Goal: Use online tool/utility: Use online tool/utility

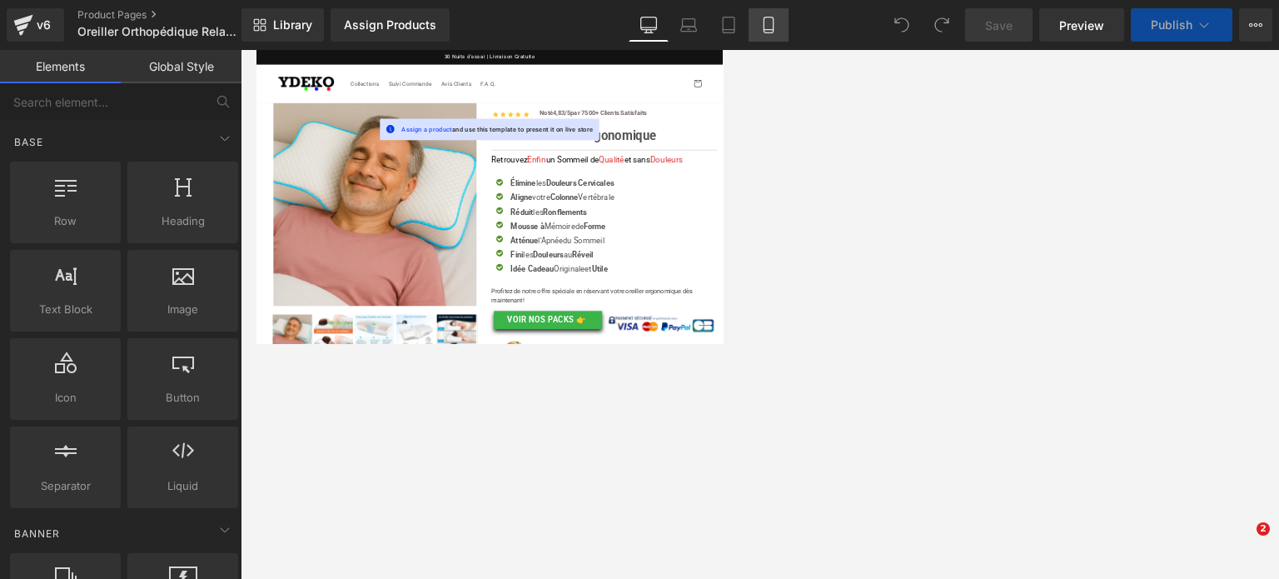
click at [770, 30] on icon at bounding box center [768, 30] width 9 height 0
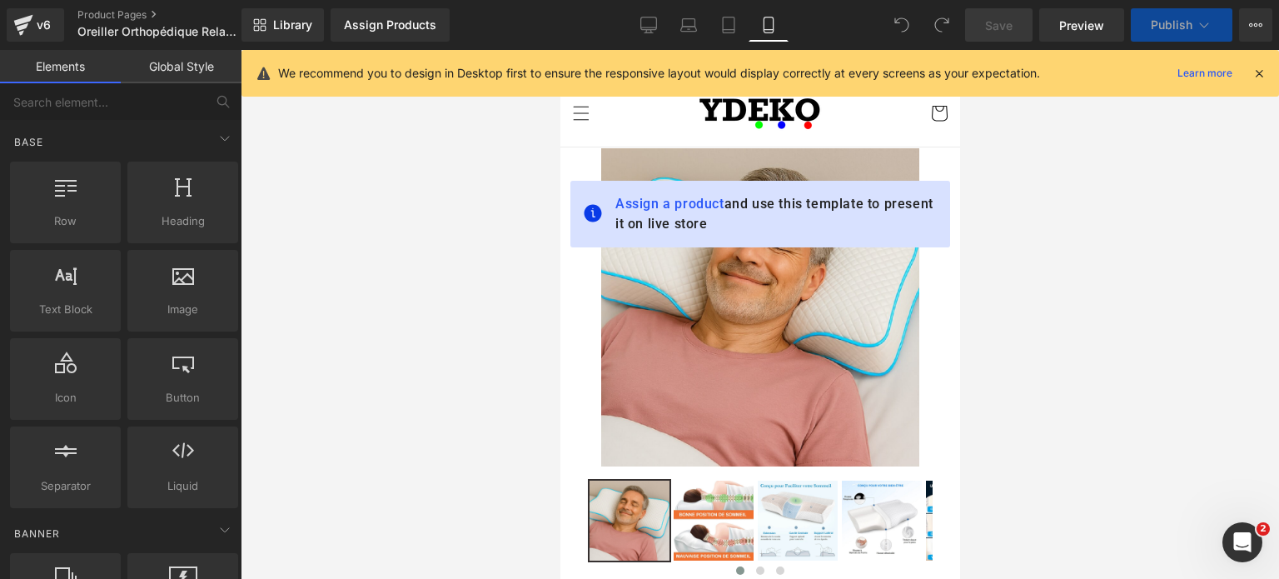
drag, startPoint x: 360, startPoint y: 107, endPoint x: 1056, endPoint y: 236, distance: 708.2
click at [1056, 236] on div at bounding box center [760, 314] width 1039 height 529
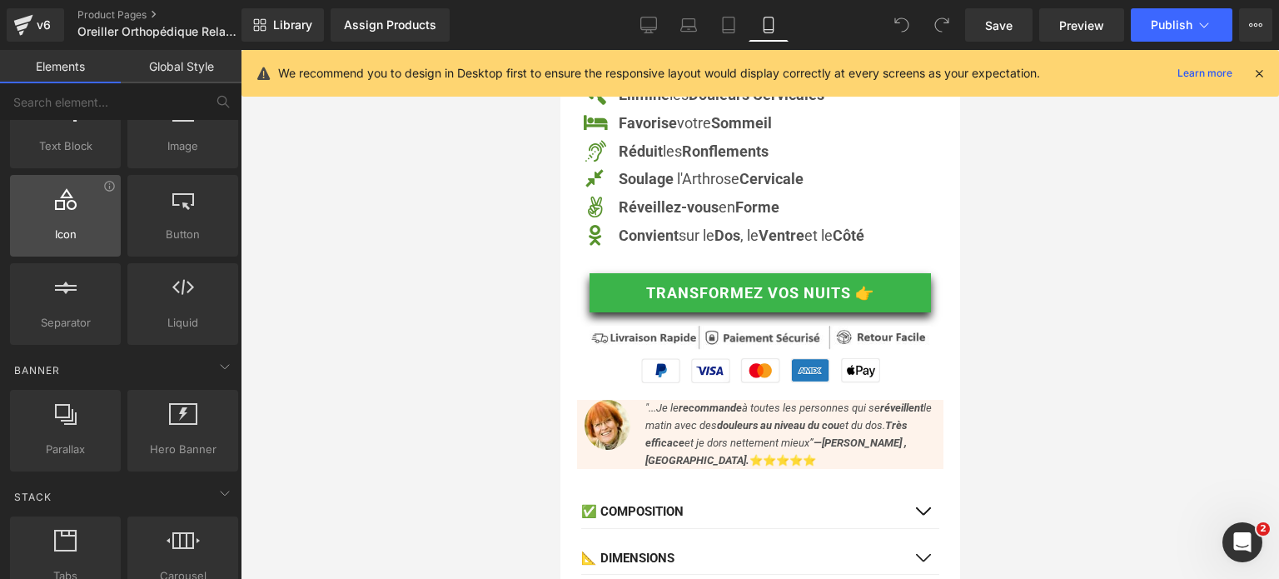
scroll to position [167, 0]
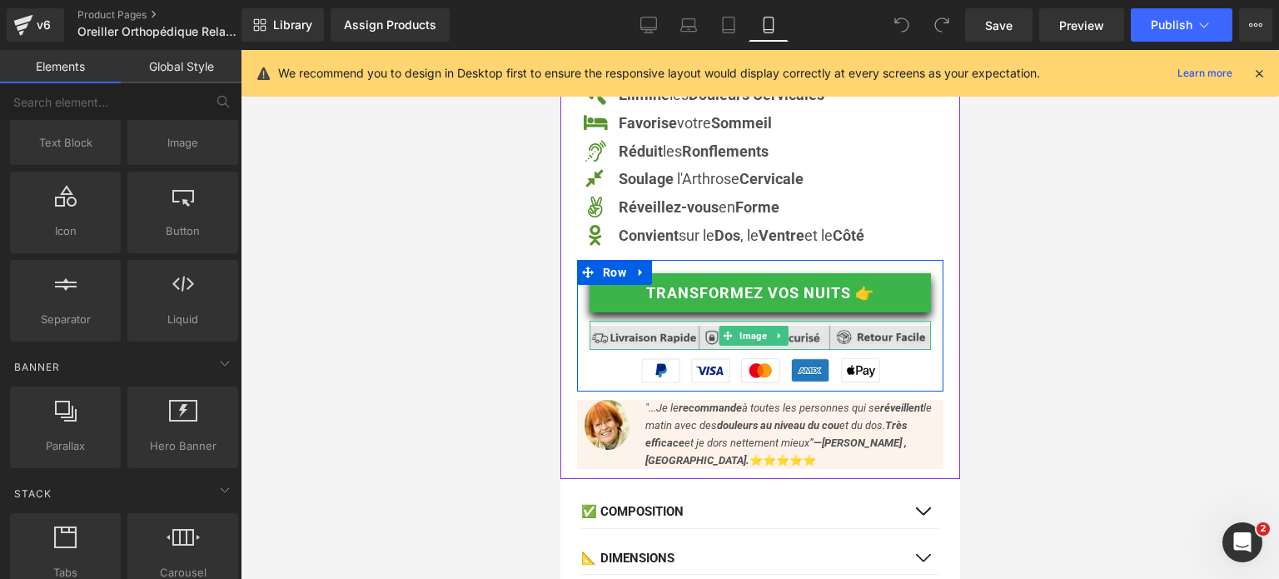
click at [702, 346] on img at bounding box center [759, 335] width 341 height 29
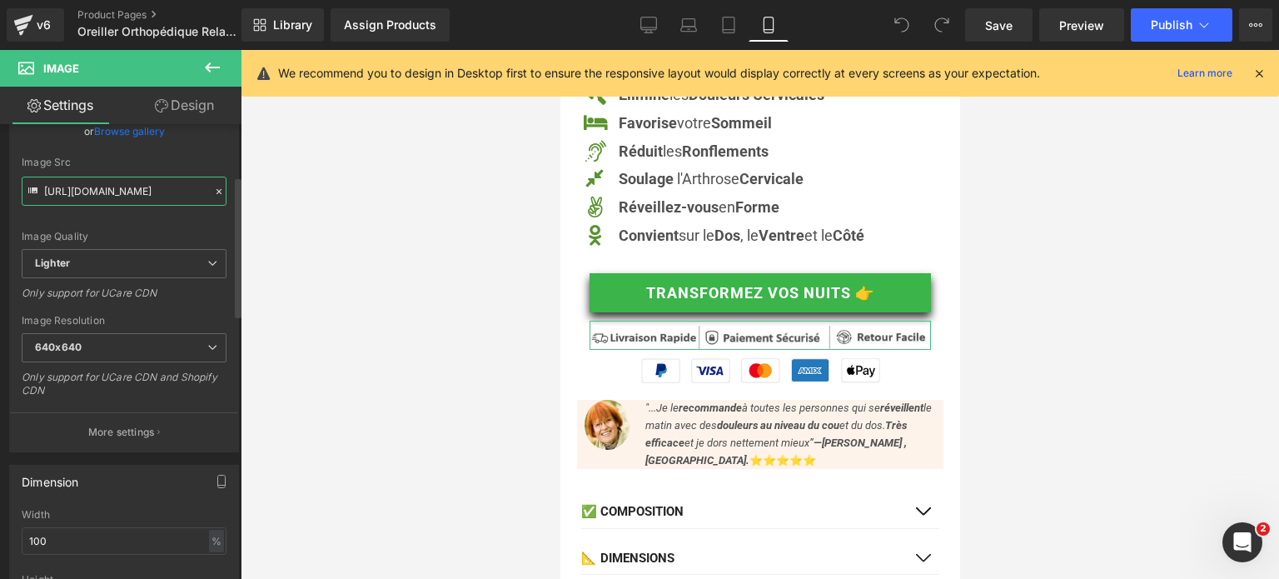
click at [128, 193] on input "[URL][DOMAIN_NAME]" at bounding box center [124, 191] width 205 height 29
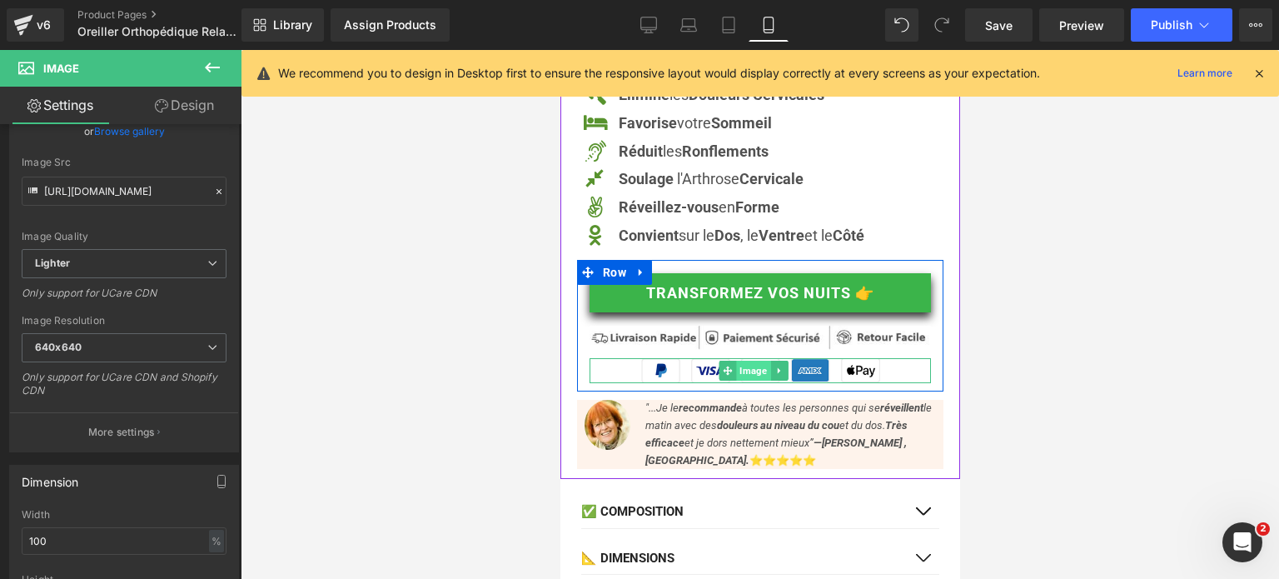
click at [757, 381] on span "Image" at bounding box center [753, 371] width 34 height 20
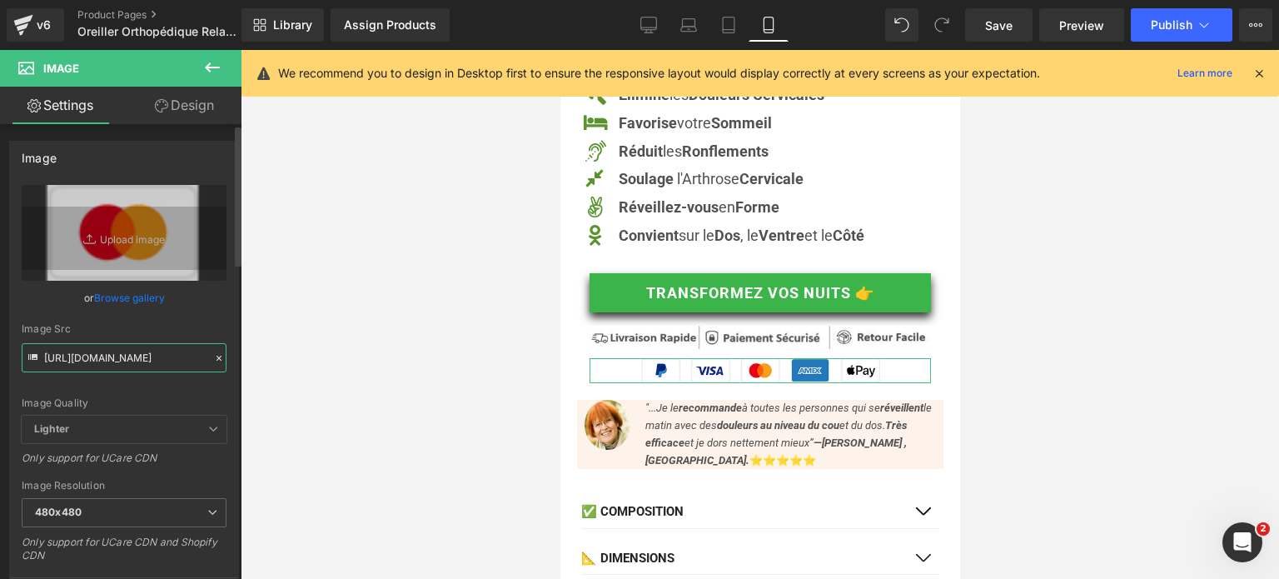
click at [137, 353] on input "[URL][DOMAIN_NAME]" at bounding box center [124, 357] width 205 height 29
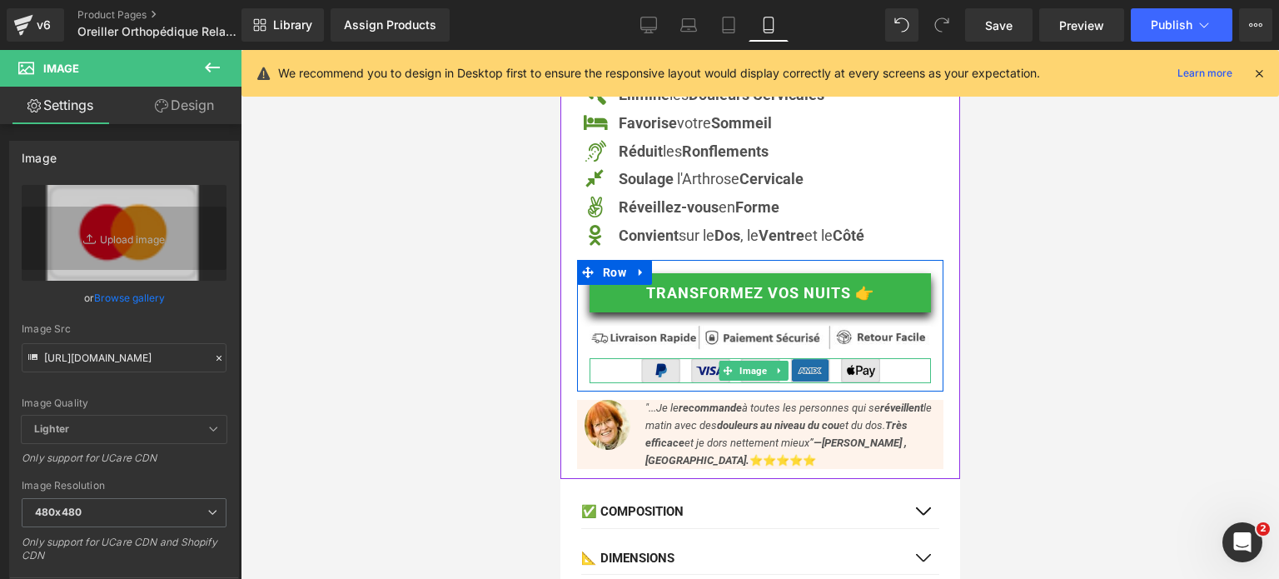
click at [697, 377] on img at bounding box center [759, 370] width 239 height 25
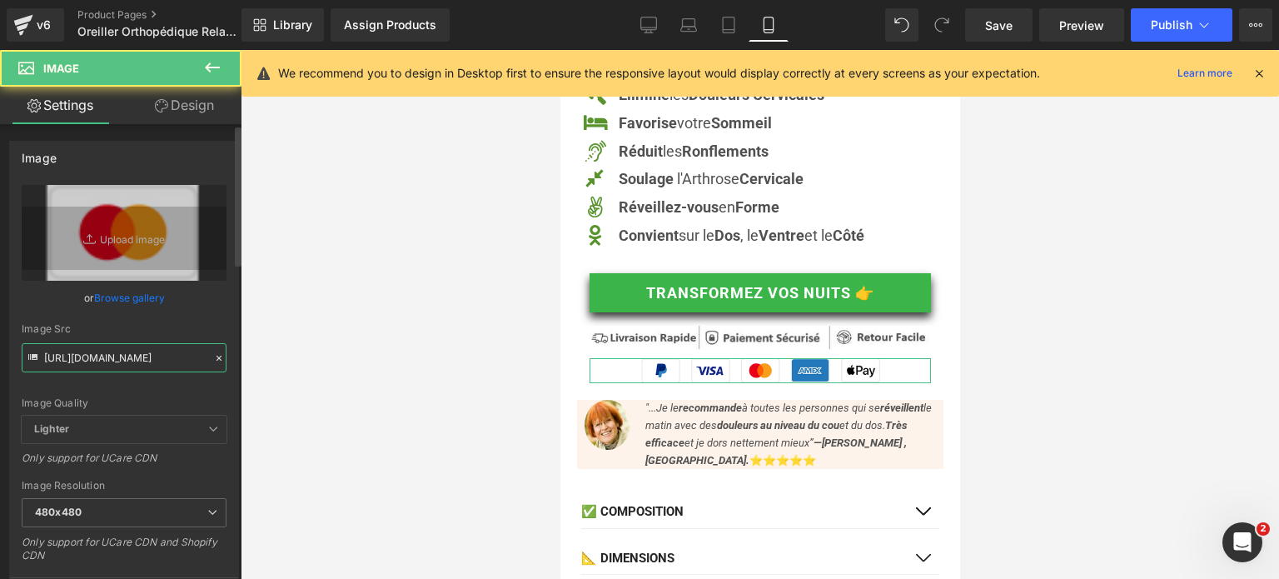
click at [150, 353] on input "[URL][DOMAIN_NAME]" at bounding box center [124, 357] width 205 height 29
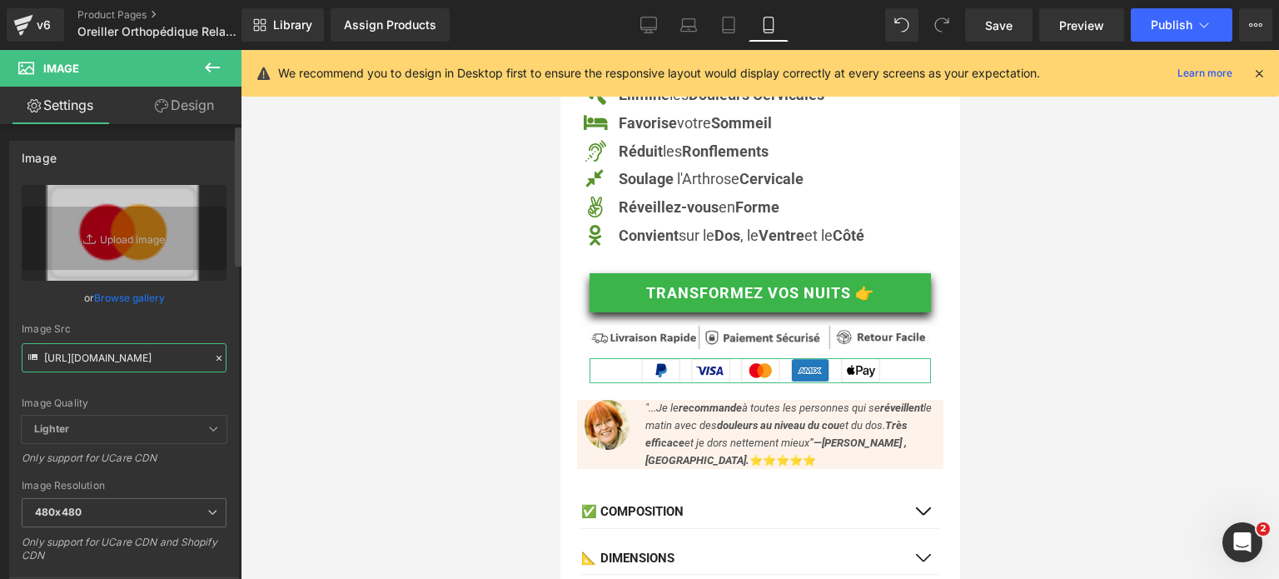
click at [150, 353] on input "[URL][DOMAIN_NAME]" at bounding box center [124, 357] width 205 height 29
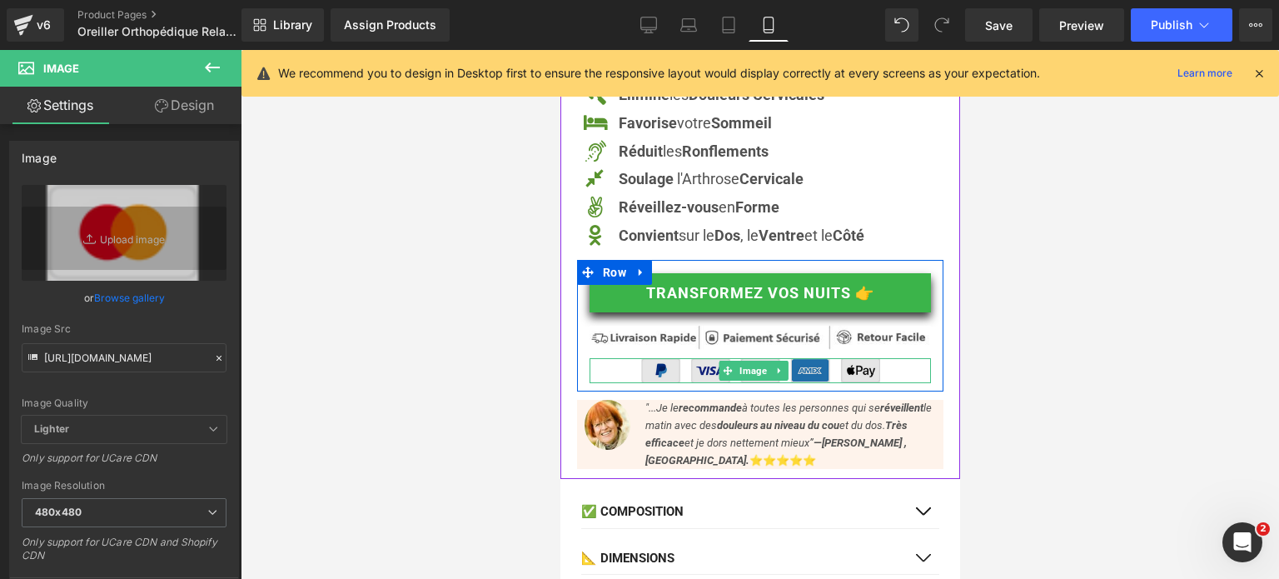
click at [701, 372] on img at bounding box center [759, 370] width 239 height 25
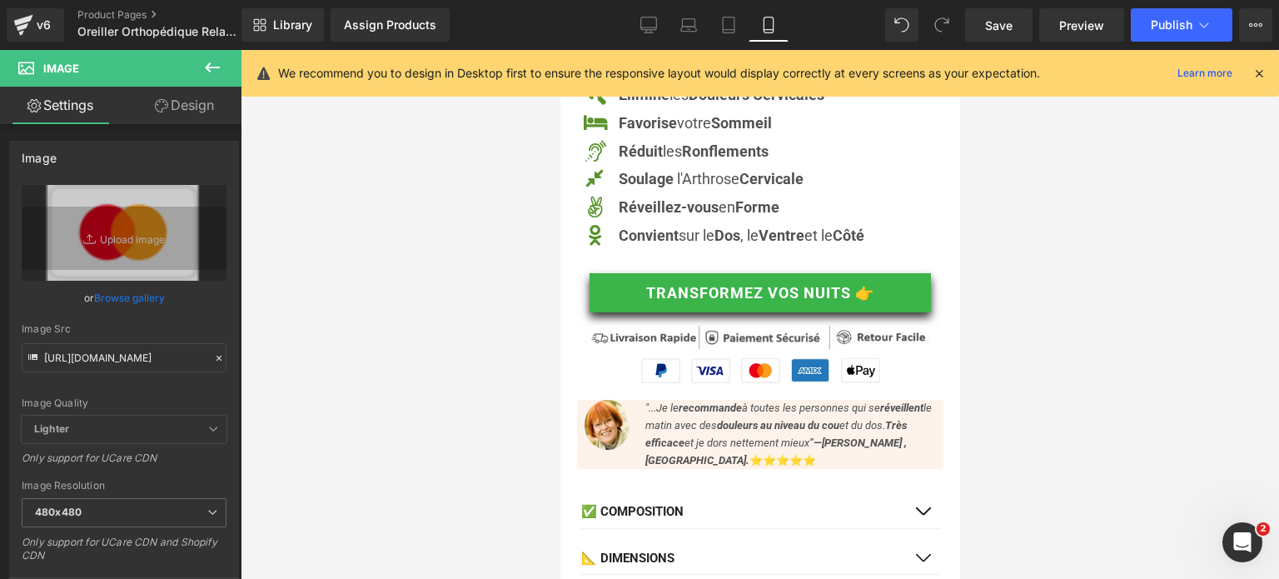
click at [386, 356] on div at bounding box center [760, 314] width 1039 height 529
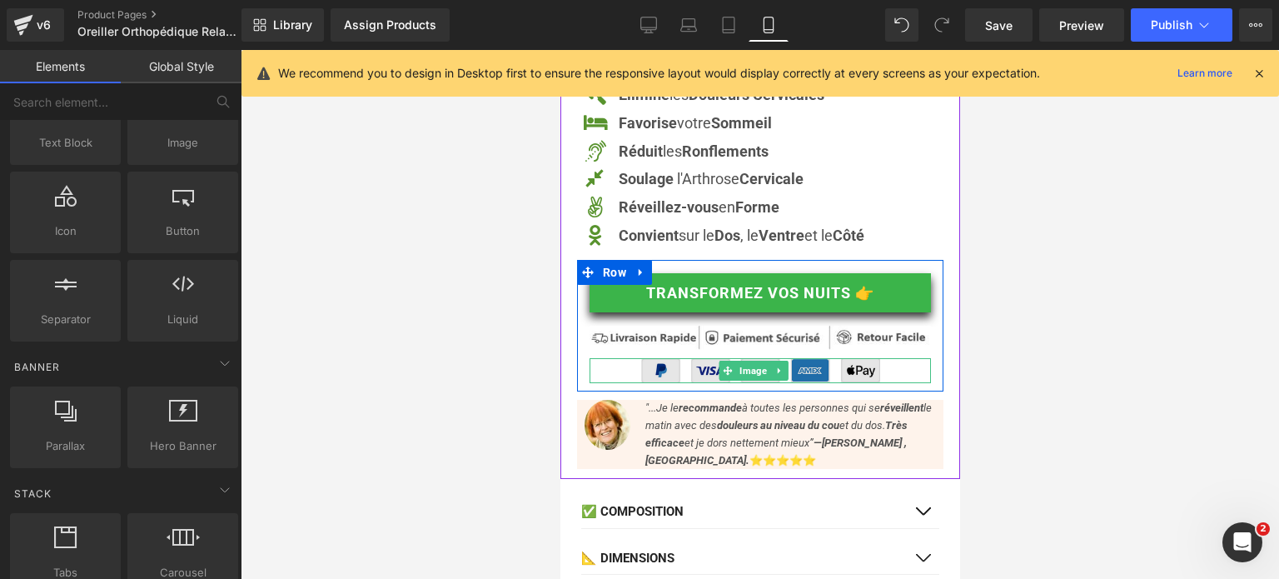
click at [694, 379] on img at bounding box center [759, 370] width 239 height 25
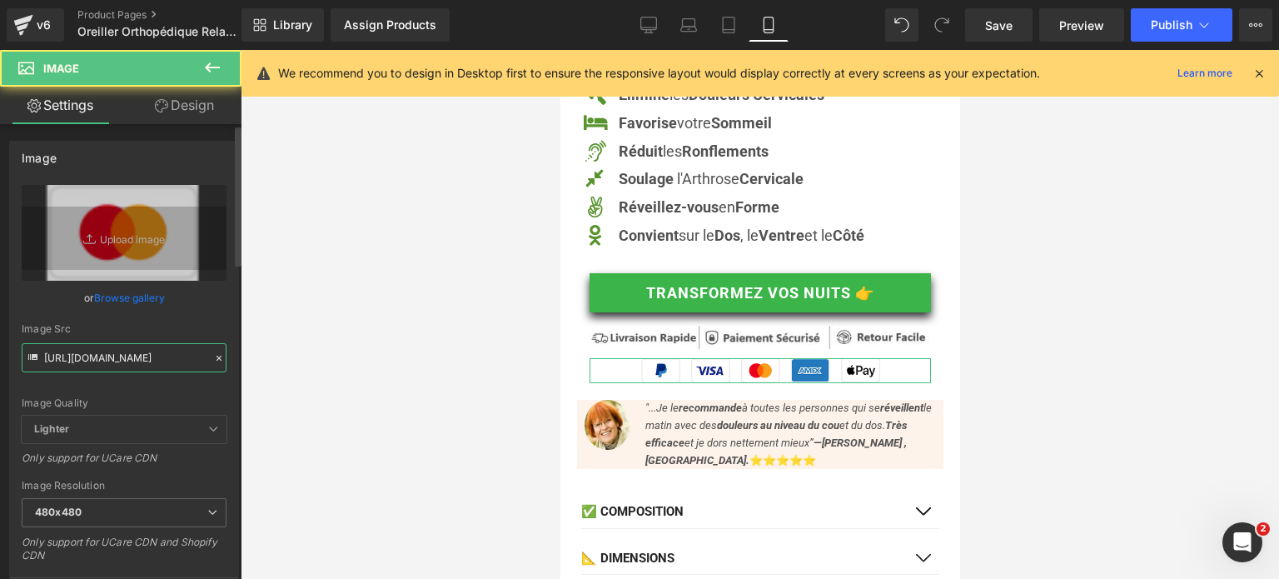
click at [124, 352] on input "[URL][DOMAIN_NAME]" at bounding box center [124, 357] width 205 height 29
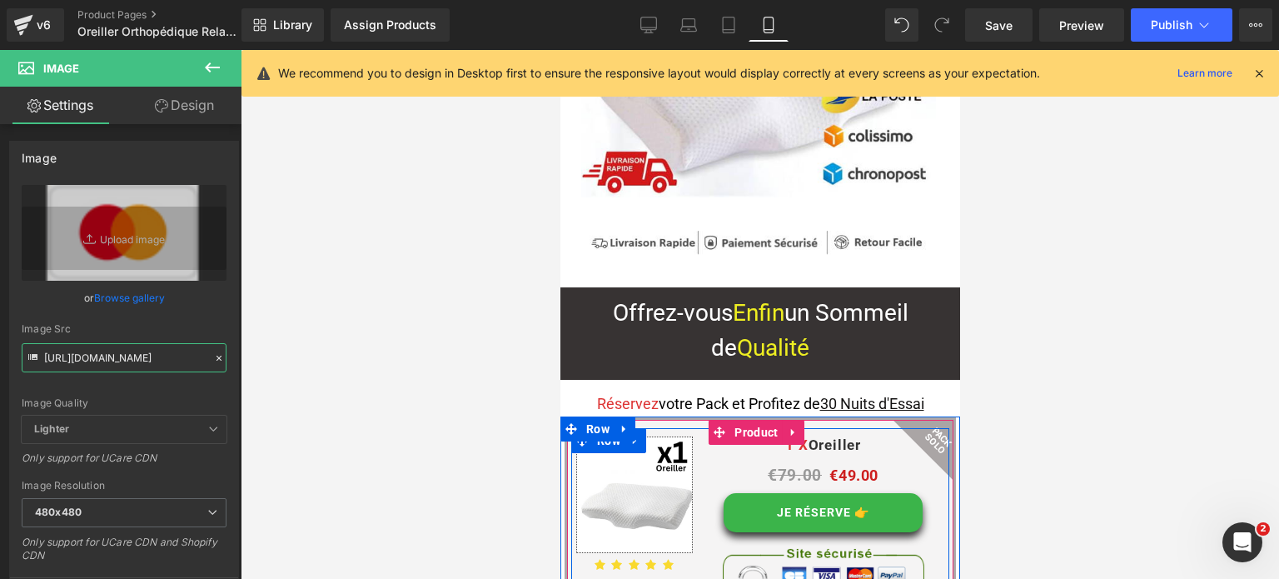
scroll to position [12527, 0]
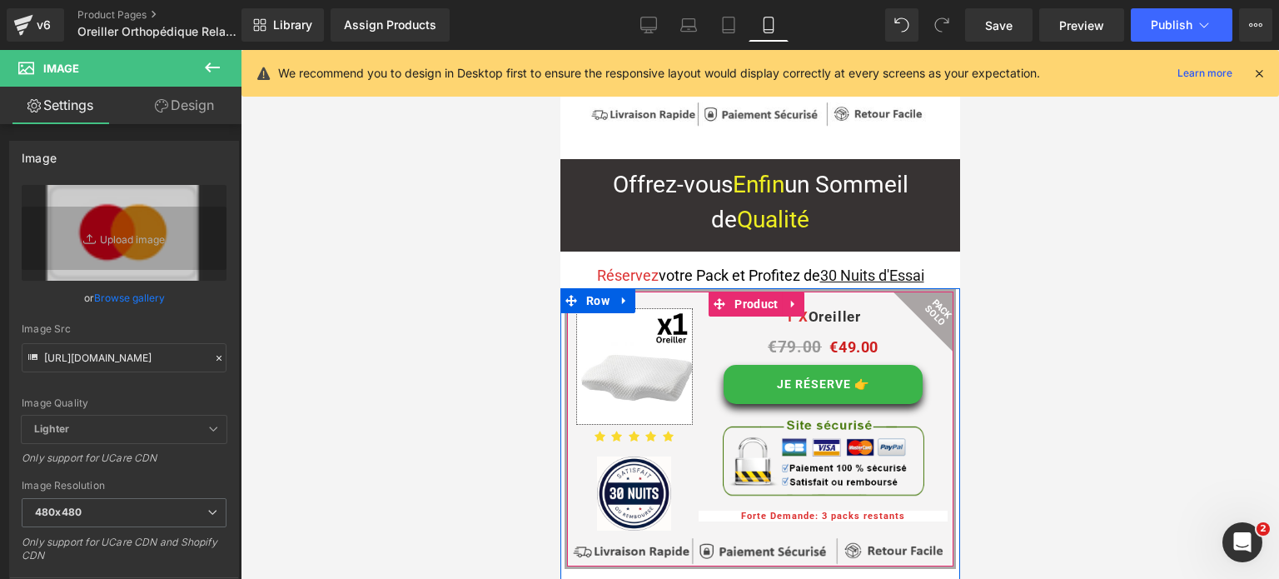
click at [761, 537] on div "Image" at bounding box center [760, 551] width 378 height 28
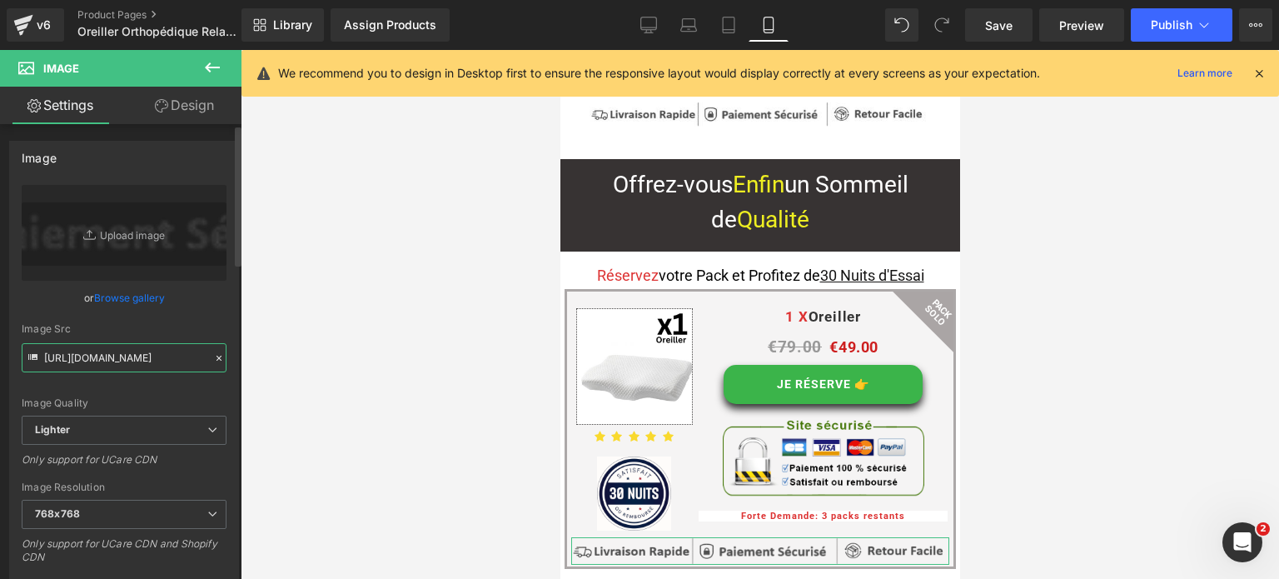
click at [115, 361] on input "[URL][DOMAIN_NAME]" at bounding box center [124, 357] width 205 height 29
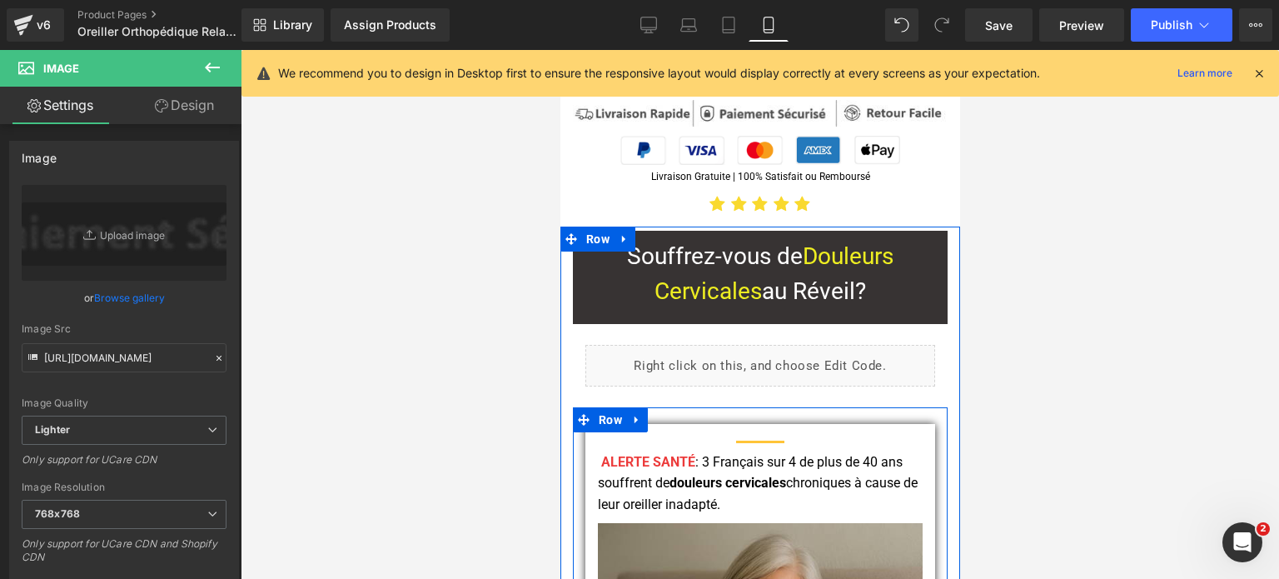
scroll to position [1826, 0]
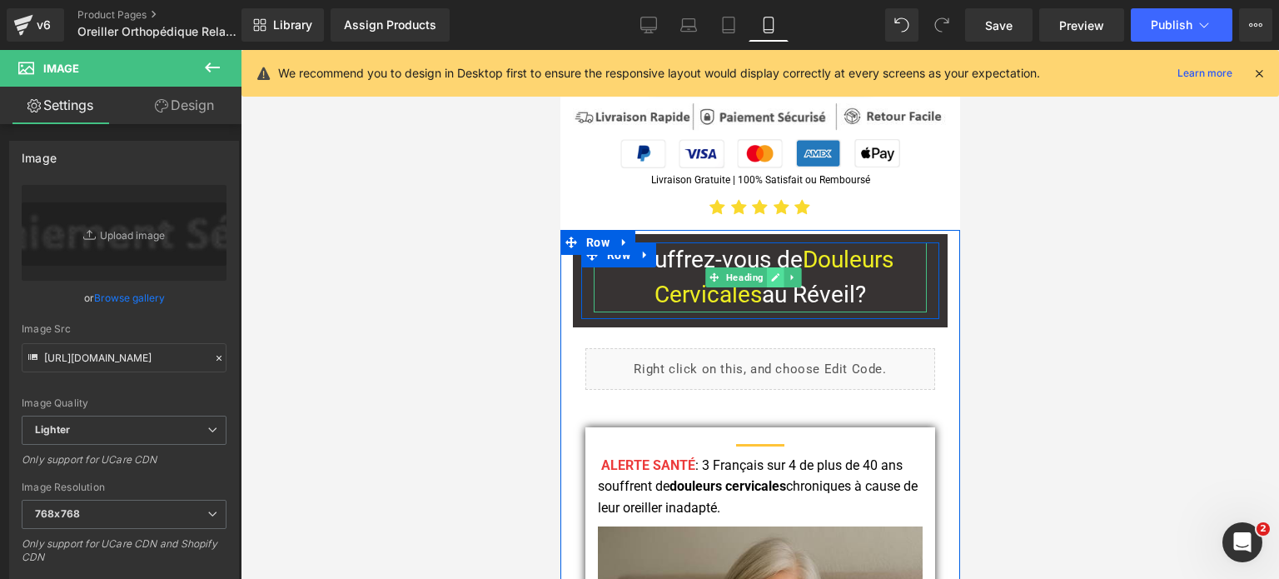
click at [777, 272] on icon at bounding box center [774, 277] width 9 height 10
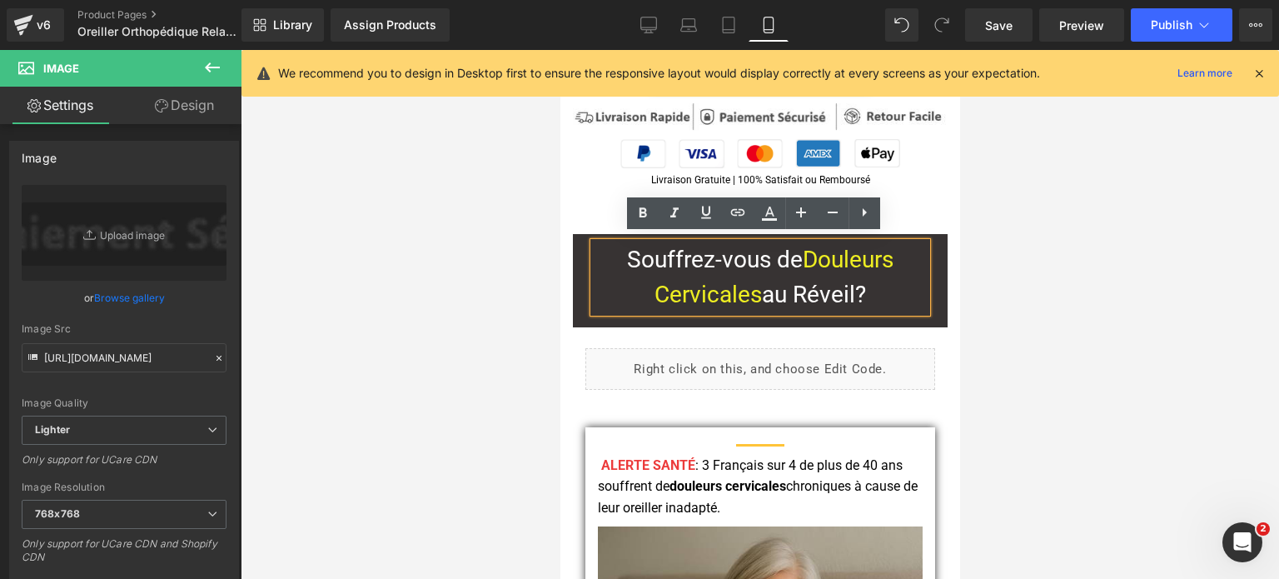
click at [781, 281] on span "au Réveil?" at bounding box center [813, 294] width 104 height 27
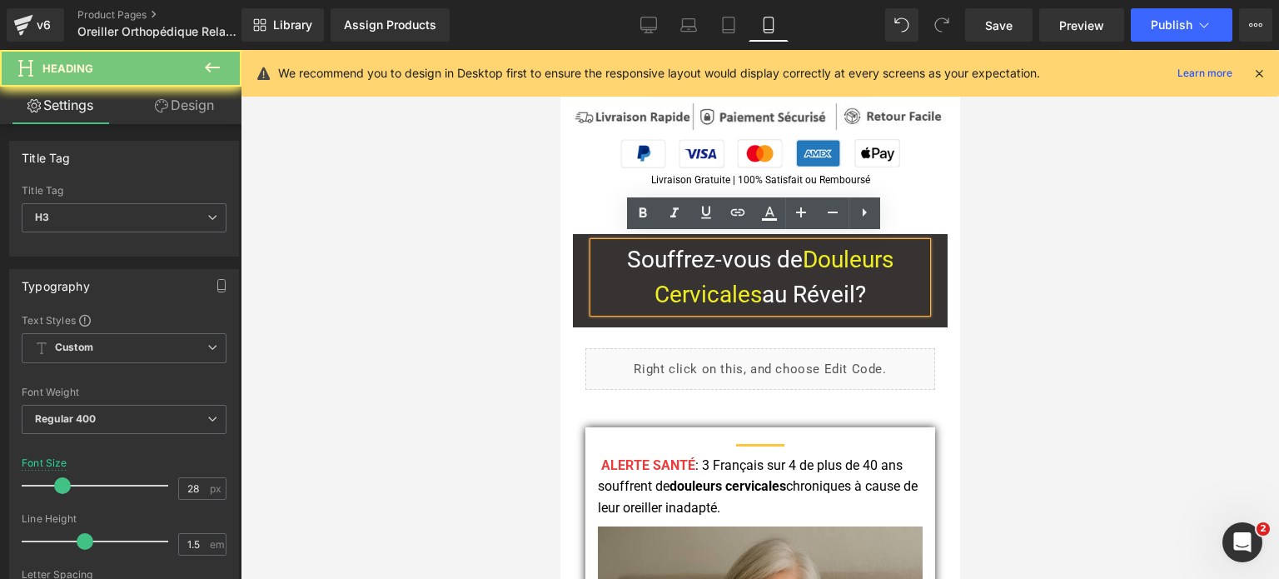
click at [781, 281] on span "au Réveil?" at bounding box center [813, 294] width 104 height 27
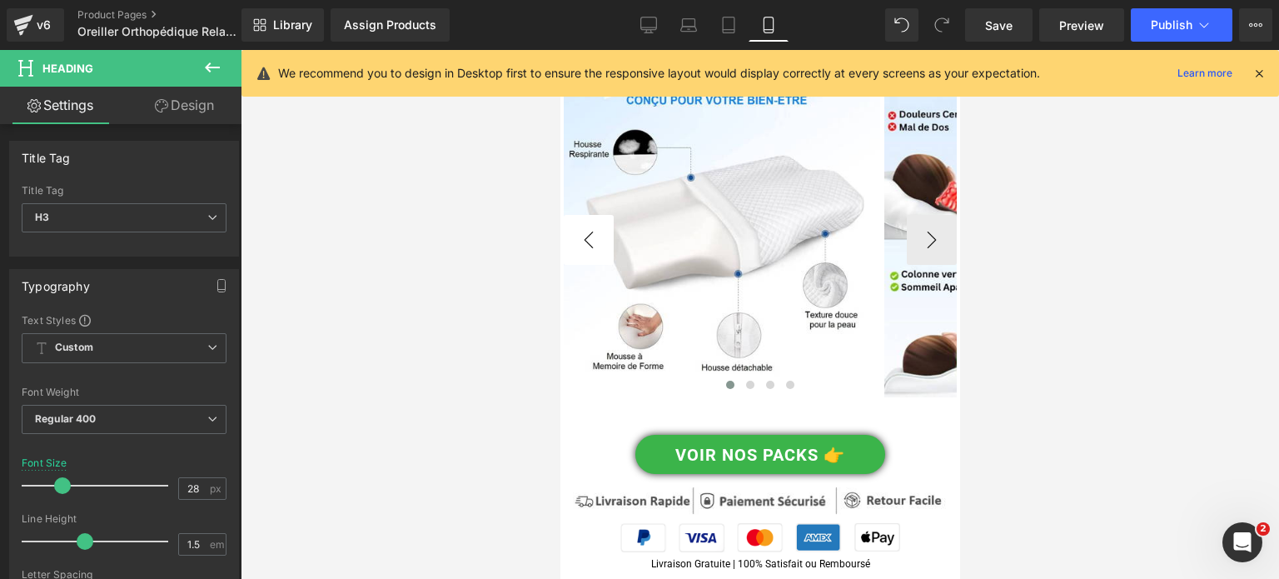
scroll to position [4158, 0]
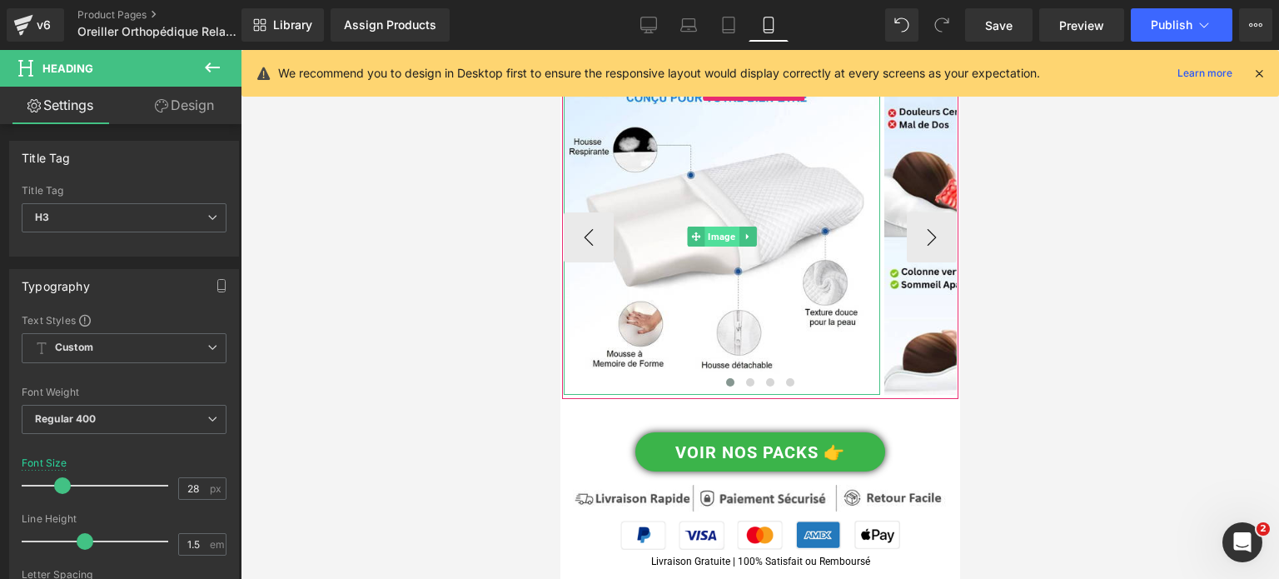
click at [710, 241] on span "Image" at bounding box center [721, 237] width 34 height 20
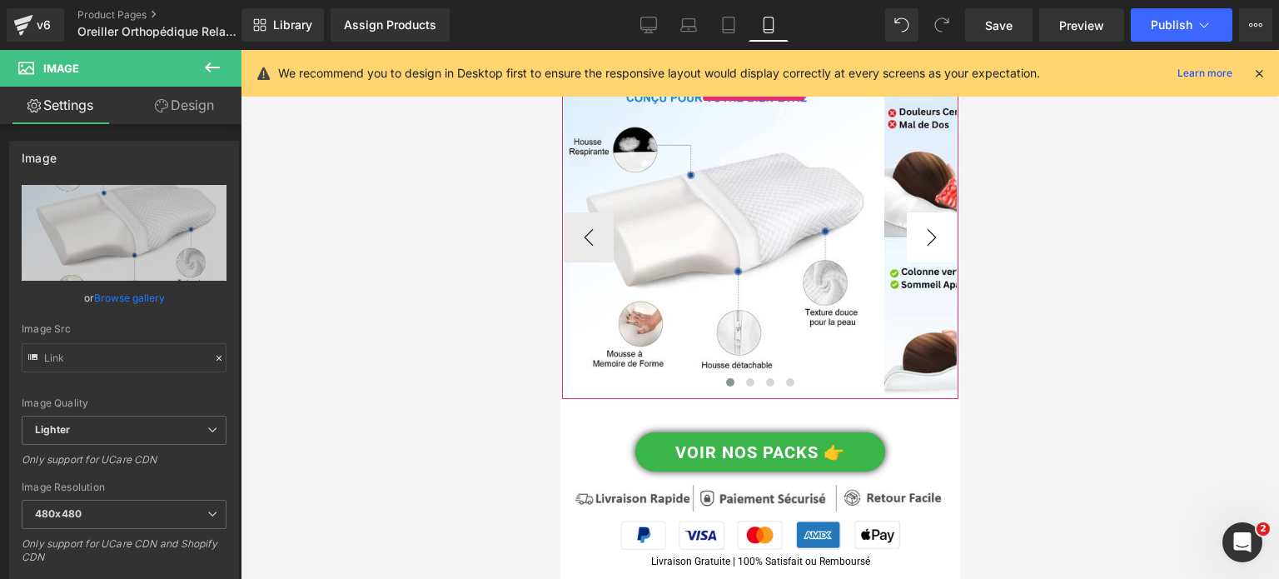
click at [918, 239] on button "›" at bounding box center [931, 237] width 50 height 50
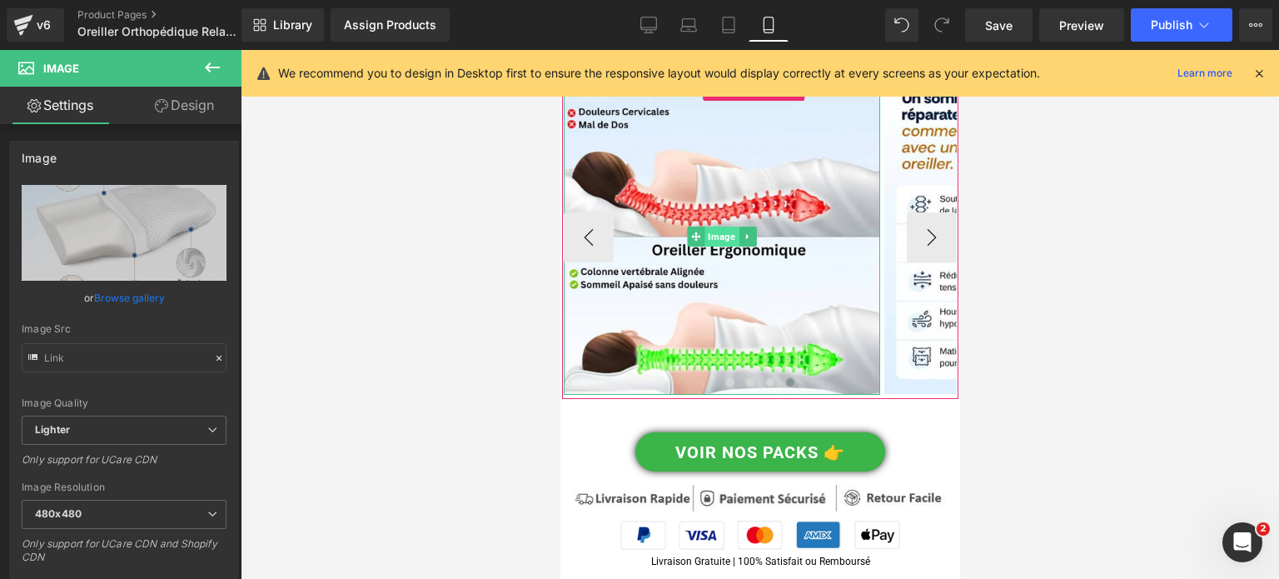
click at [723, 236] on span "Image" at bounding box center [721, 237] width 34 height 20
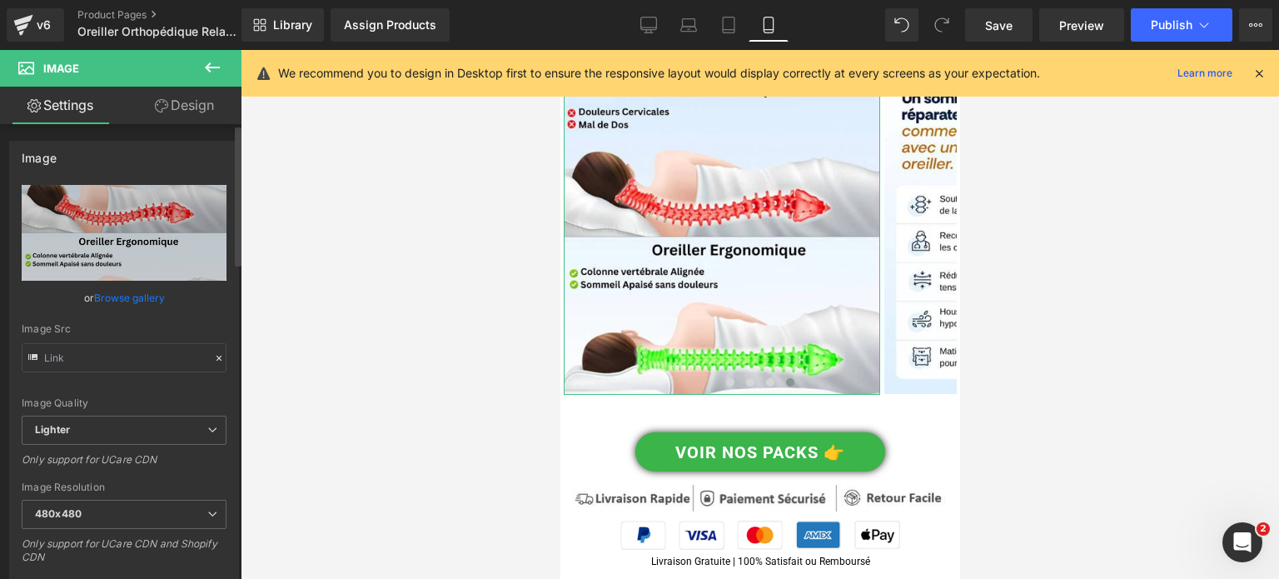
click at [131, 341] on div "Image Src" at bounding box center [124, 347] width 205 height 49
click at [123, 348] on input "text" at bounding box center [124, 357] width 205 height 29
type input "[URL][DOMAIN_NAME]"
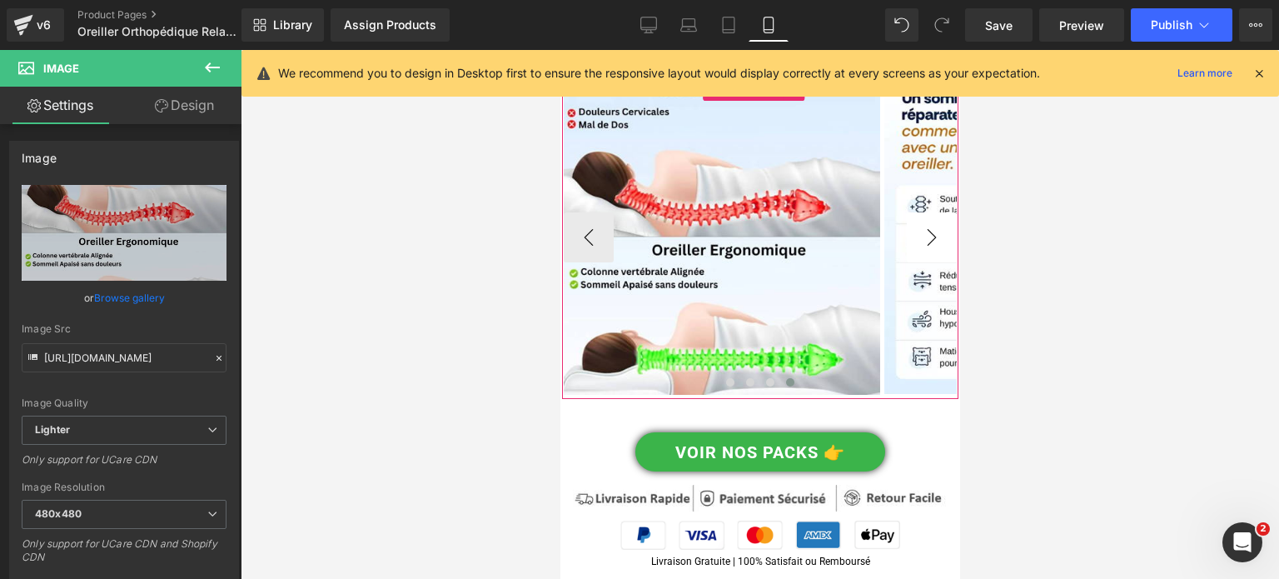
click at [920, 242] on button "›" at bounding box center [931, 237] width 50 height 50
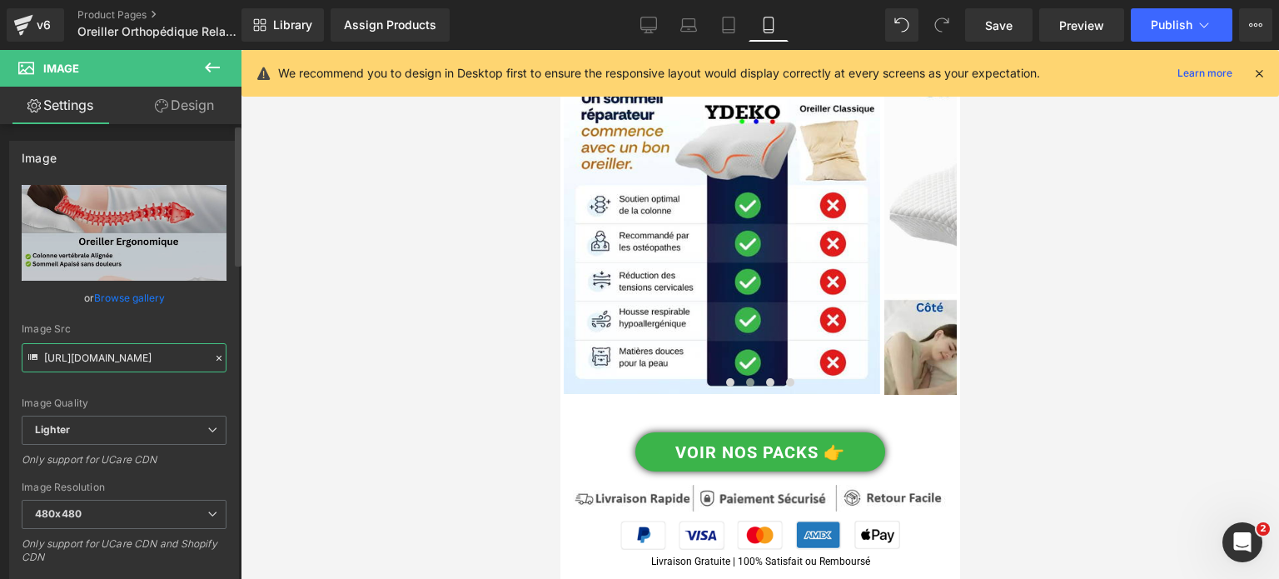
click at [130, 352] on input "[URL][DOMAIN_NAME]" at bounding box center [124, 357] width 205 height 29
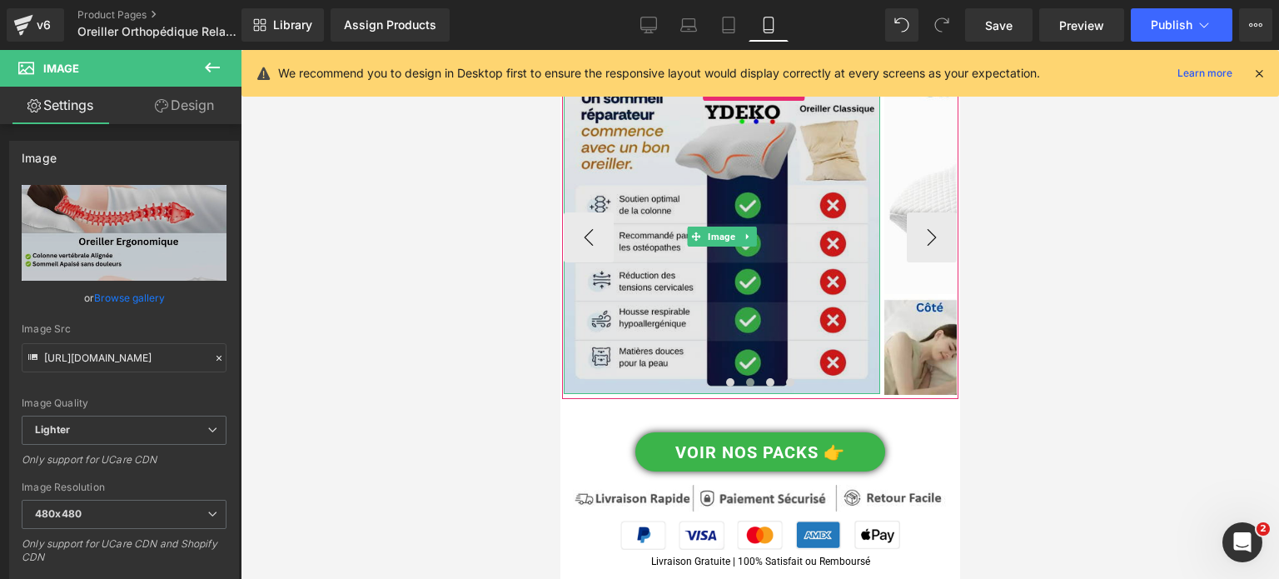
click at [648, 270] on img at bounding box center [721, 236] width 316 height 316
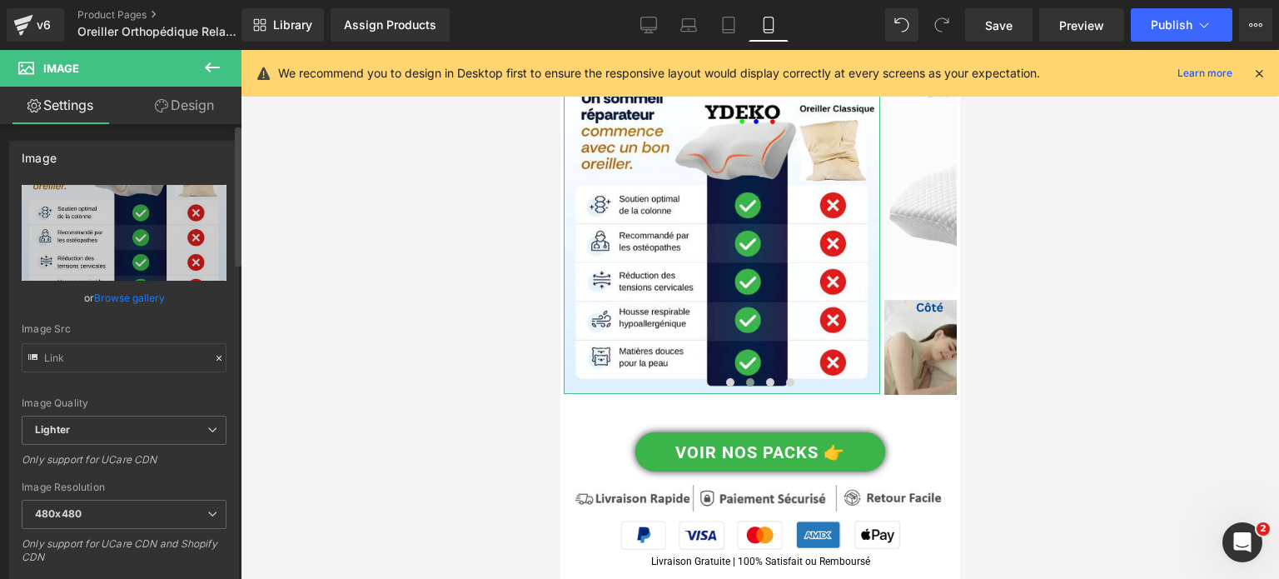
click at [96, 336] on div "Image Src" at bounding box center [124, 347] width 205 height 49
click at [94, 346] on input "text" at bounding box center [124, 357] width 205 height 29
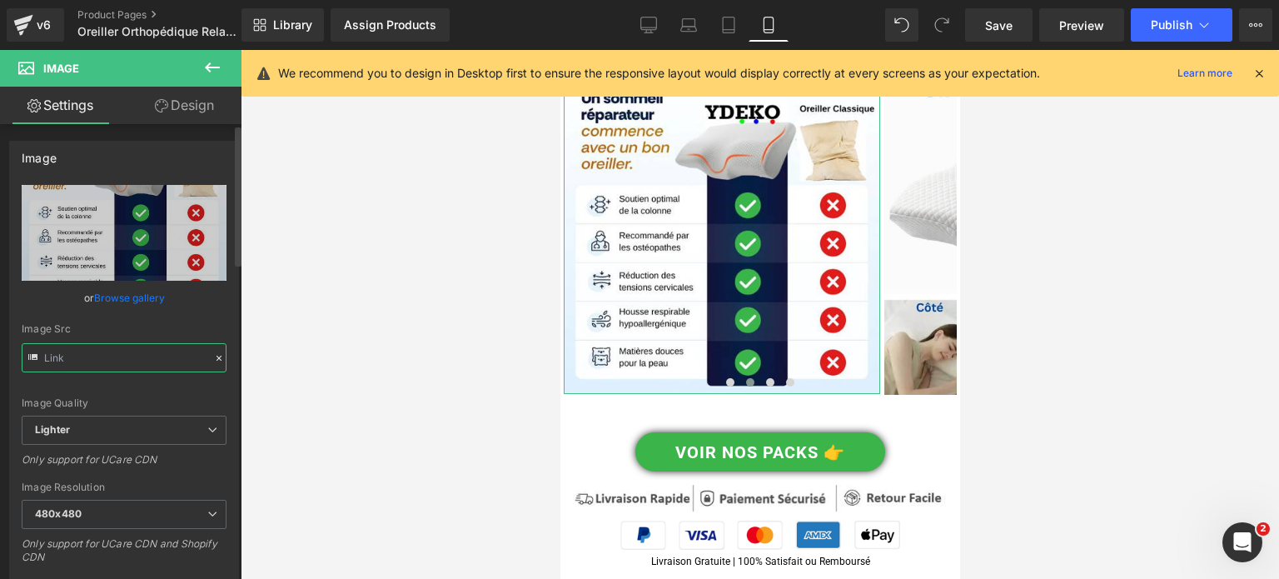
type input "[URL][DOMAIN_NAME]"
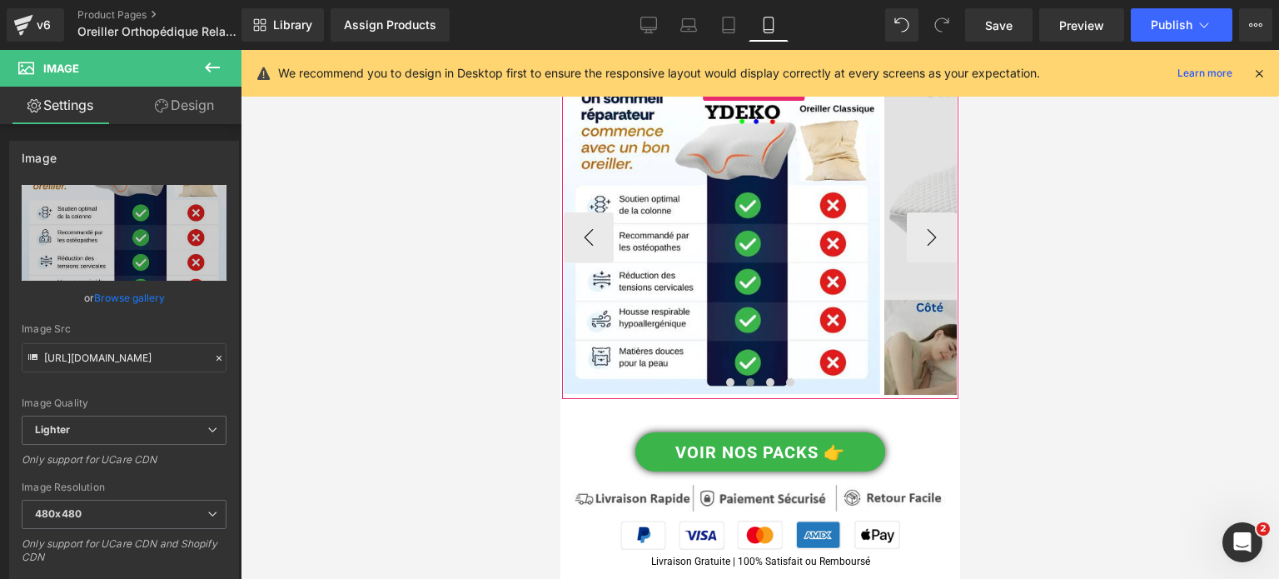
click at [920, 311] on img at bounding box center [1042, 236] width 316 height 316
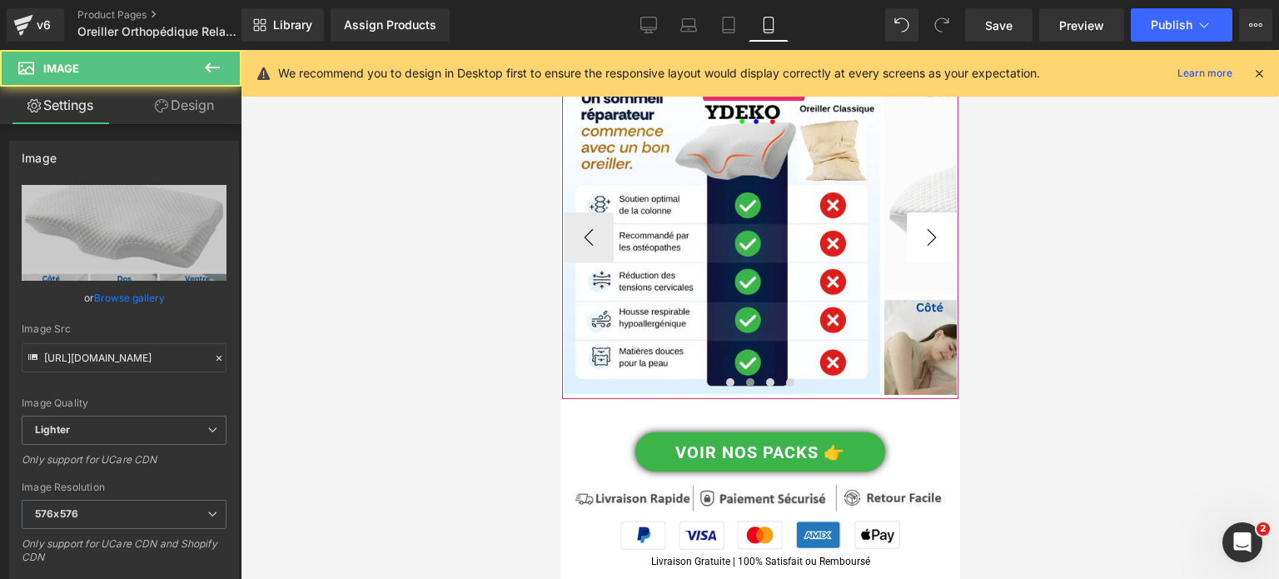
click at [931, 249] on button "›" at bounding box center [931, 237] width 50 height 50
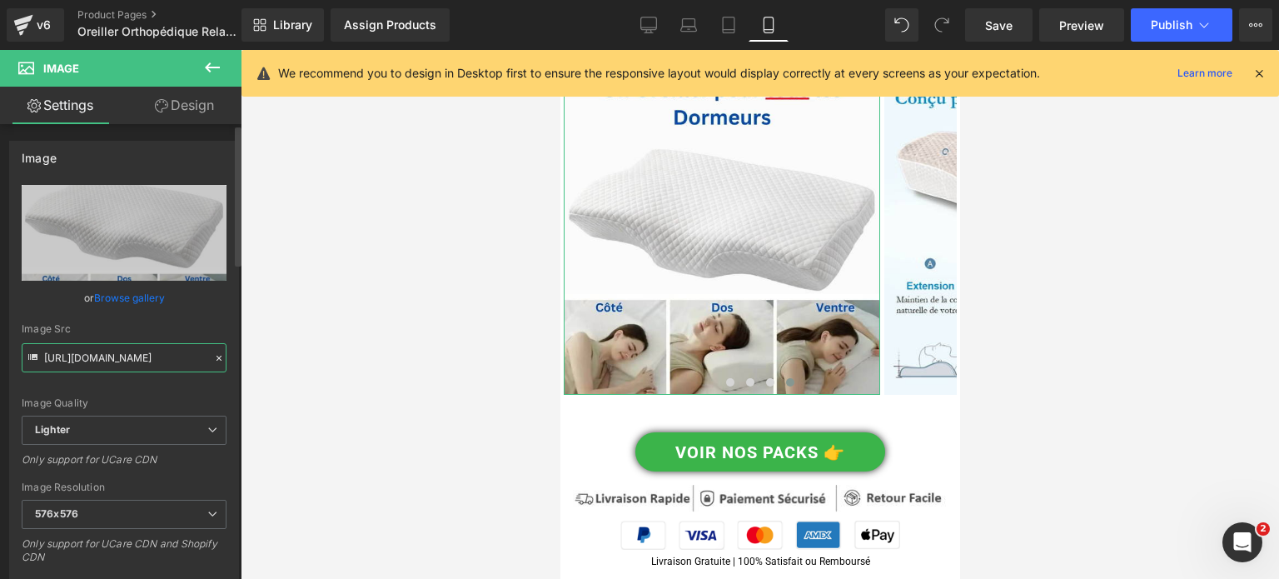
click at [140, 356] on input "[URL][DOMAIN_NAME]" at bounding box center [124, 357] width 205 height 29
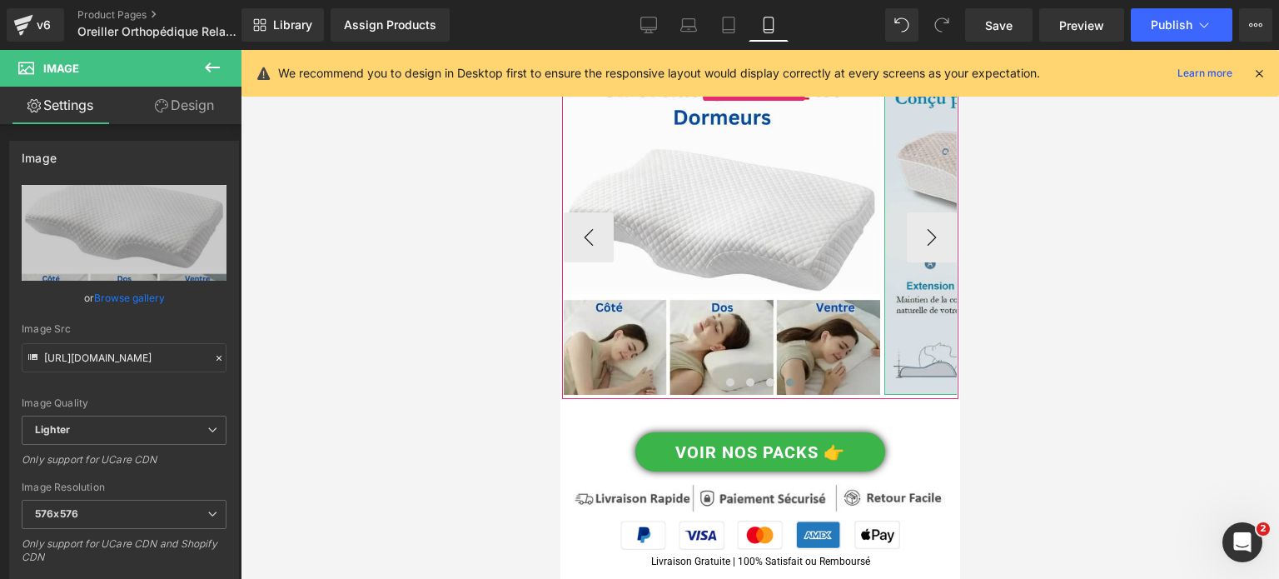
click at [922, 338] on img at bounding box center [1042, 236] width 316 height 316
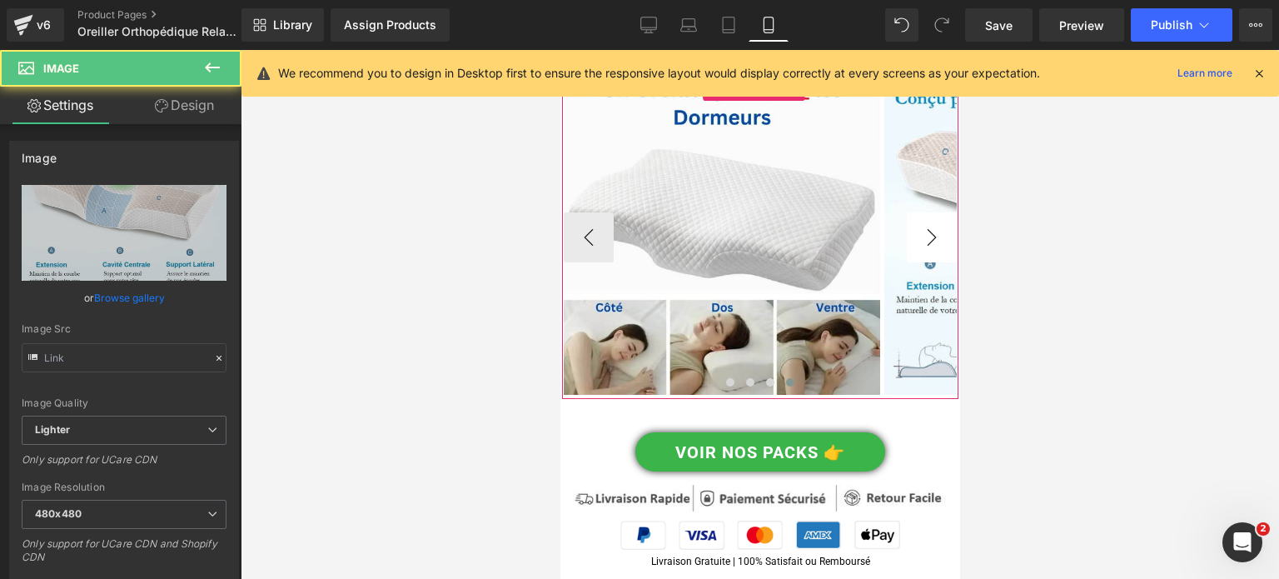
click at [928, 247] on button "›" at bounding box center [931, 237] width 50 height 50
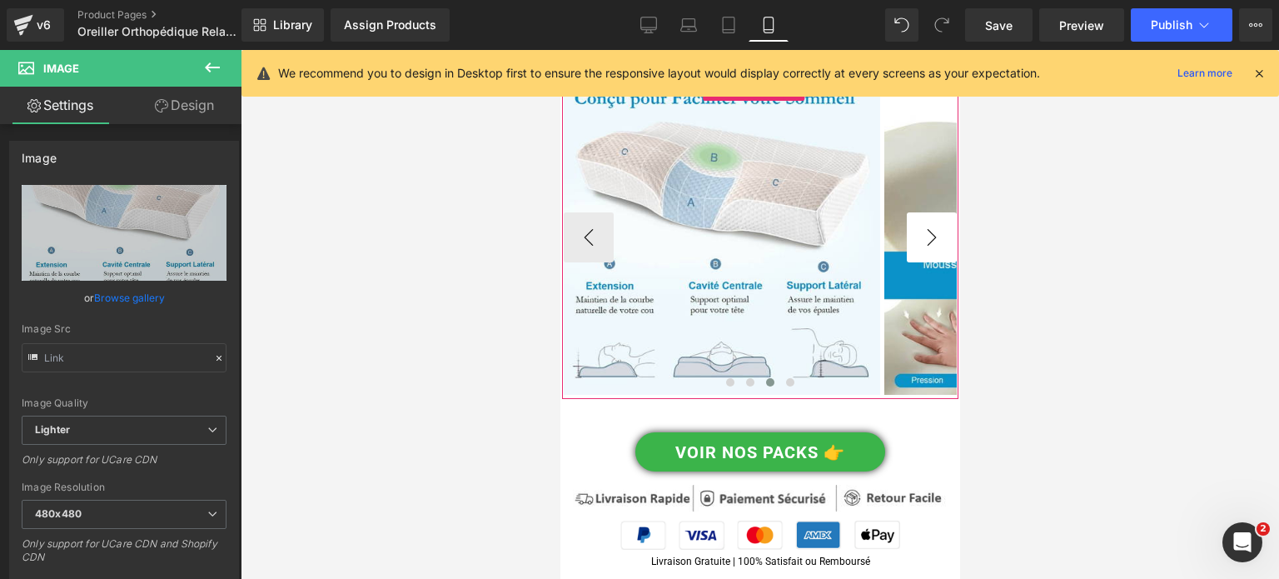
click at [928, 247] on button "›" at bounding box center [931, 237] width 50 height 50
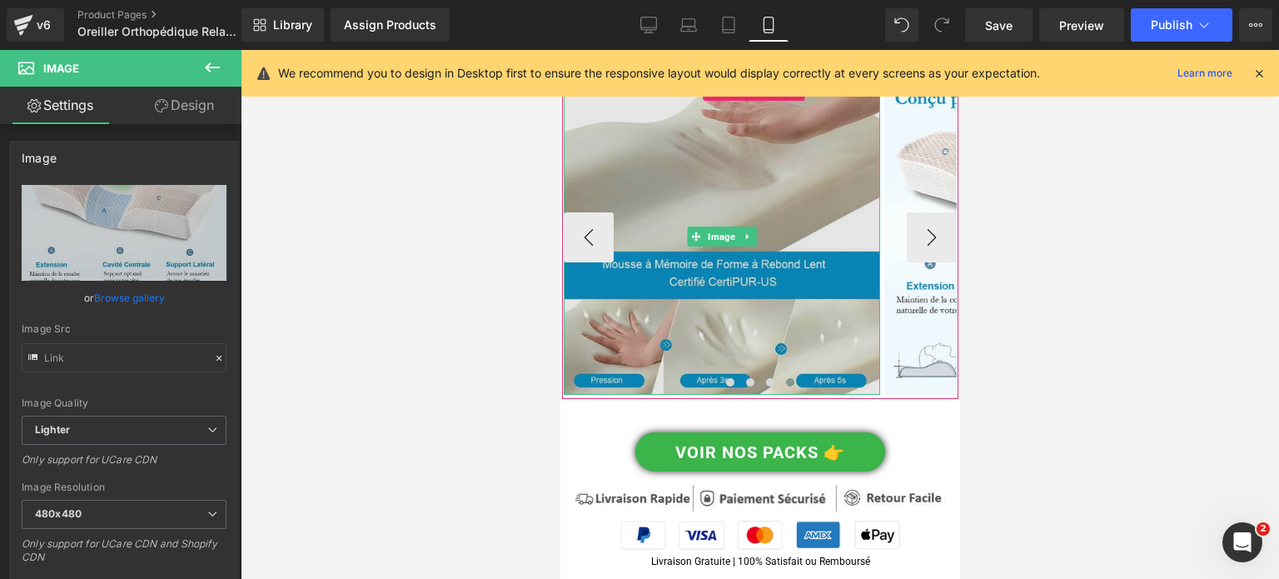
click at [705, 188] on img at bounding box center [721, 236] width 316 height 316
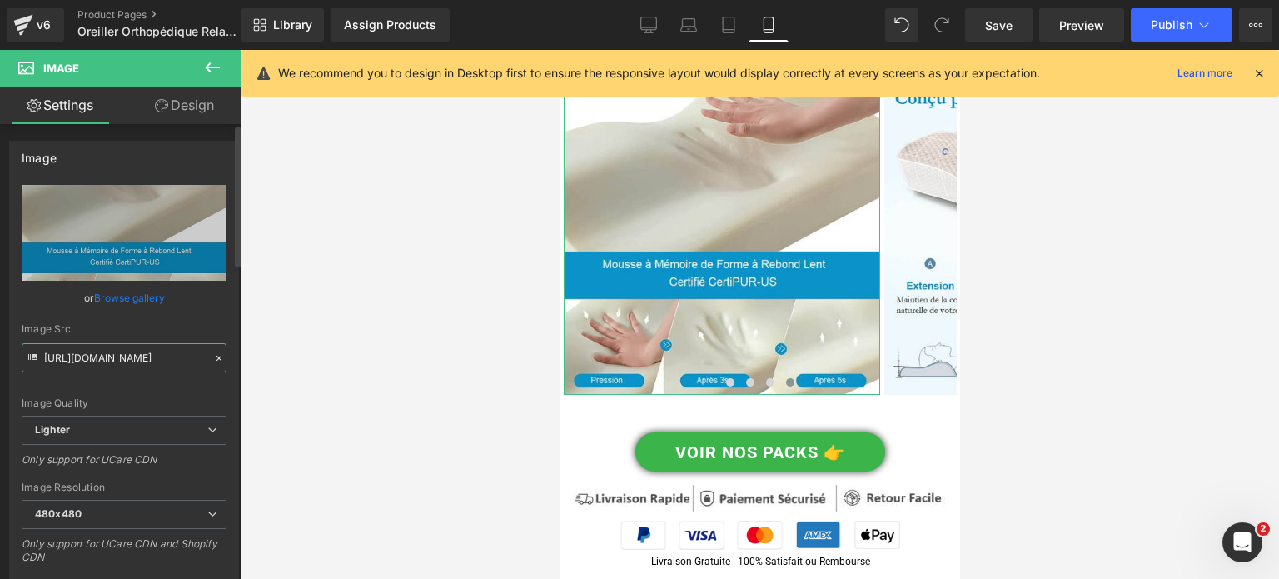
click at [88, 361] on input "[URL][DOMAIN_NAME]" at bounding box center [124, 357] width 205 height 29
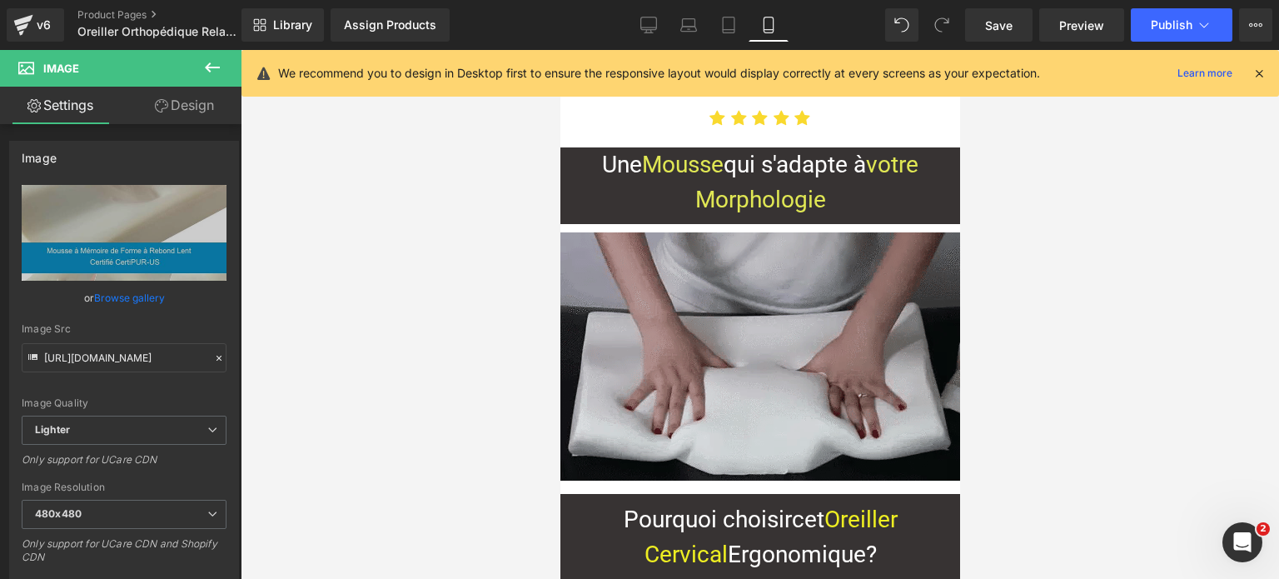
scroll to position [4657, 0]
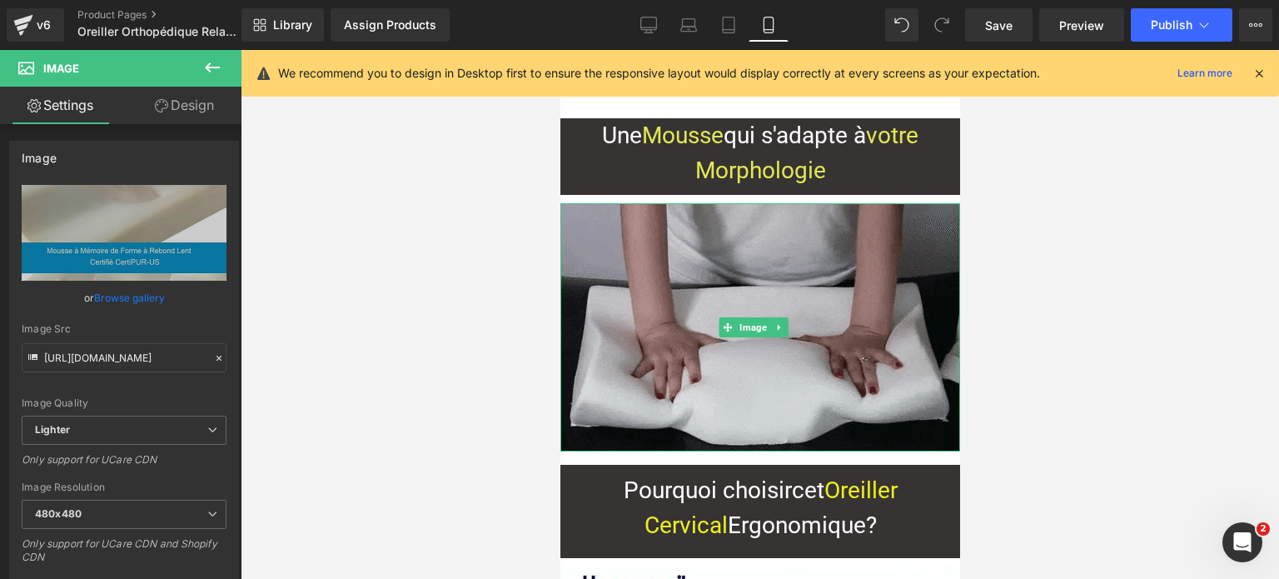
click at [695, 290] on img at bounding box center [760, 327] width 400 height 248
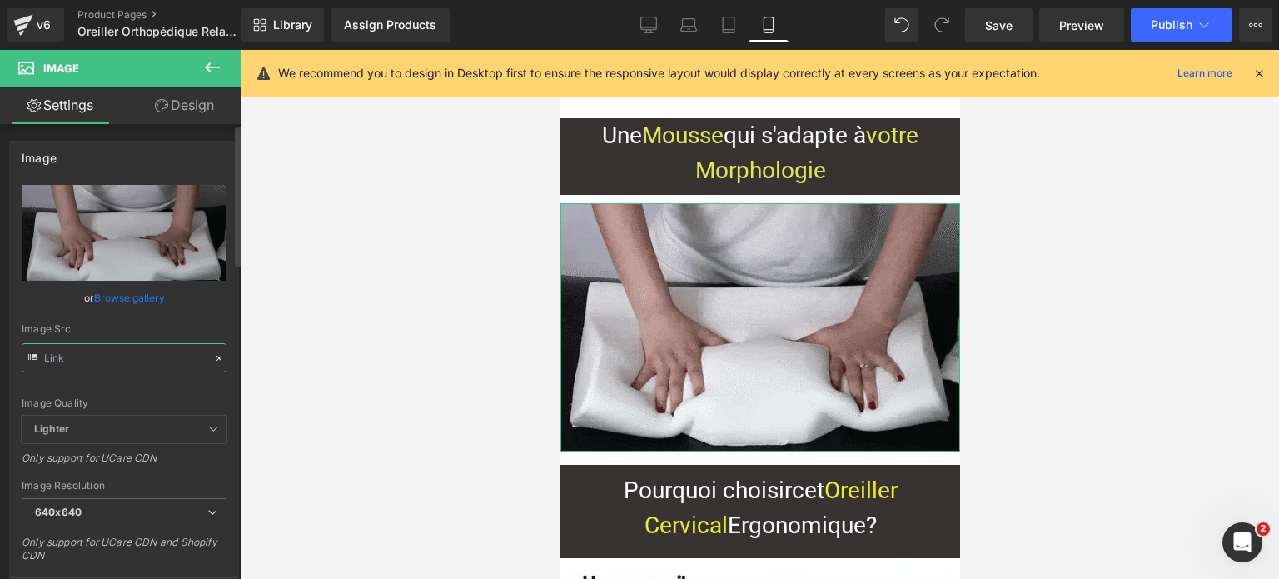
click at [117, 349] on input "text" at bounding box center [124, 357] width 205 height 29
click at [118, 348] on input "text" at bounding box center [124, 357] width 205 height 29
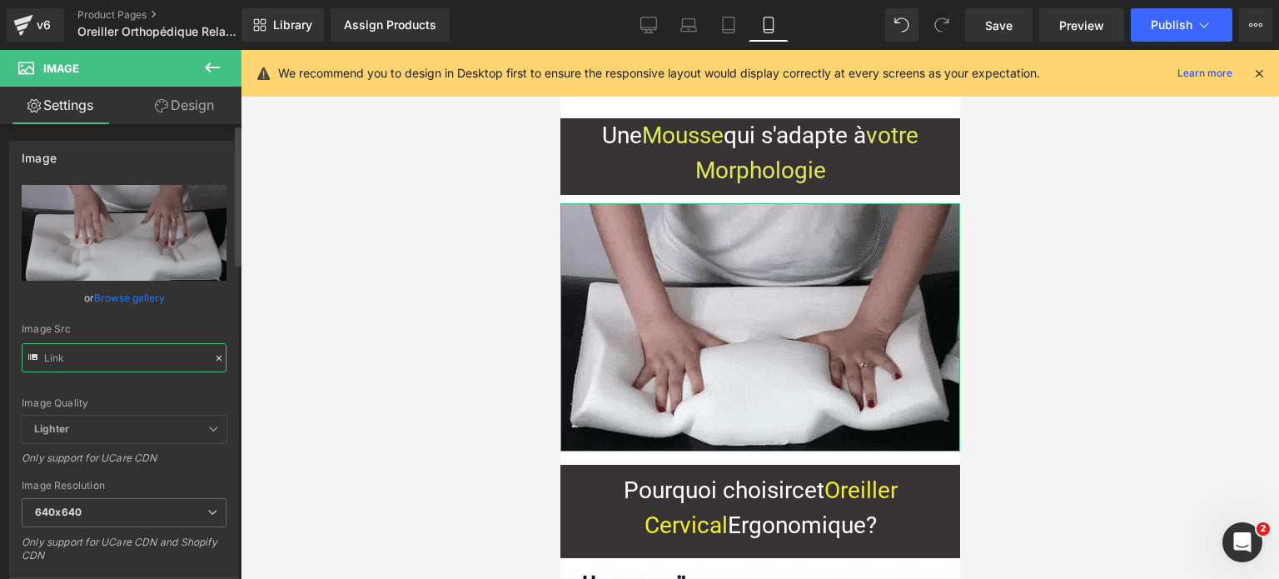
click at [118, 348] on input "text" at bounding box center [124, 357] width 205 height 29
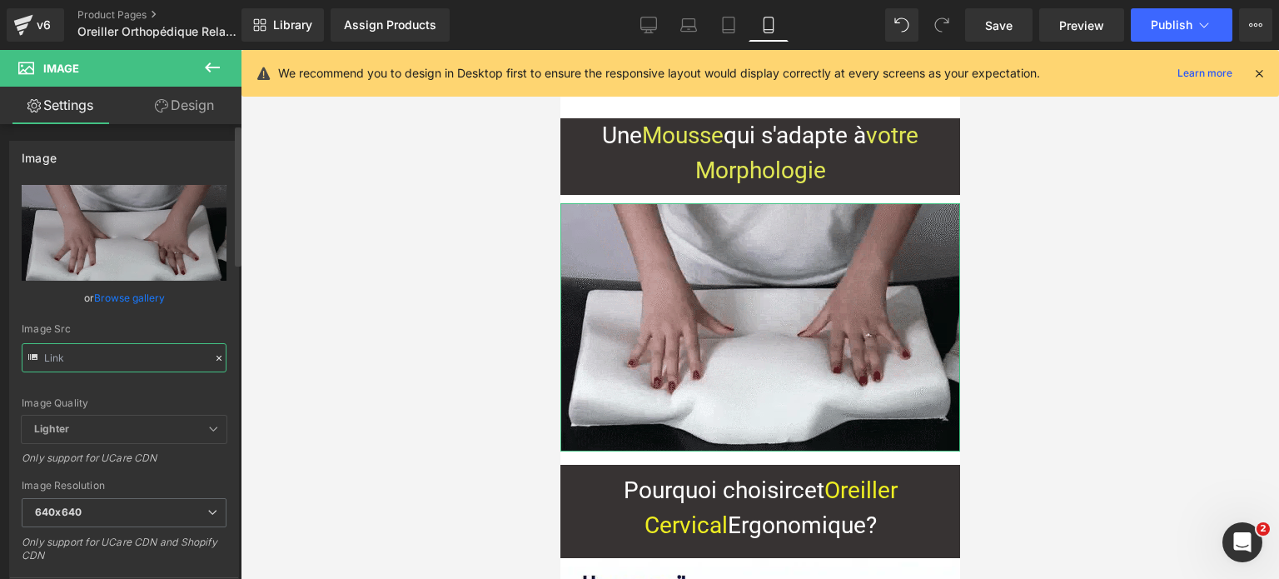
click at [118, 348] on input "text" at bounding box center [124, 357] width 205 height 29
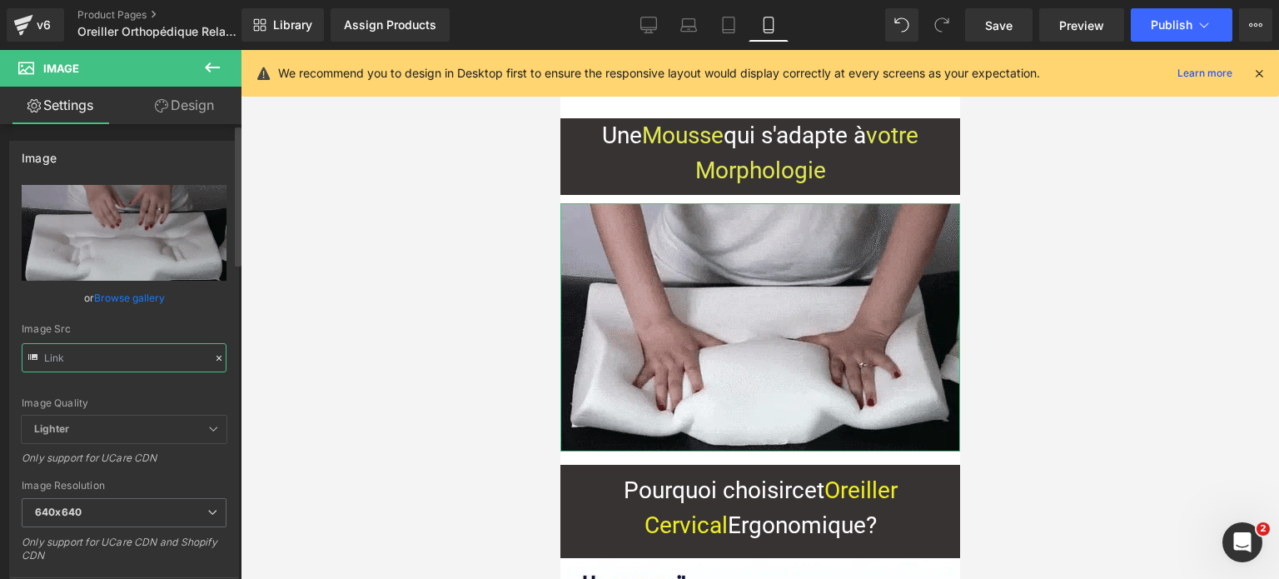
type input "[URL][DOMAIN_NAME]"
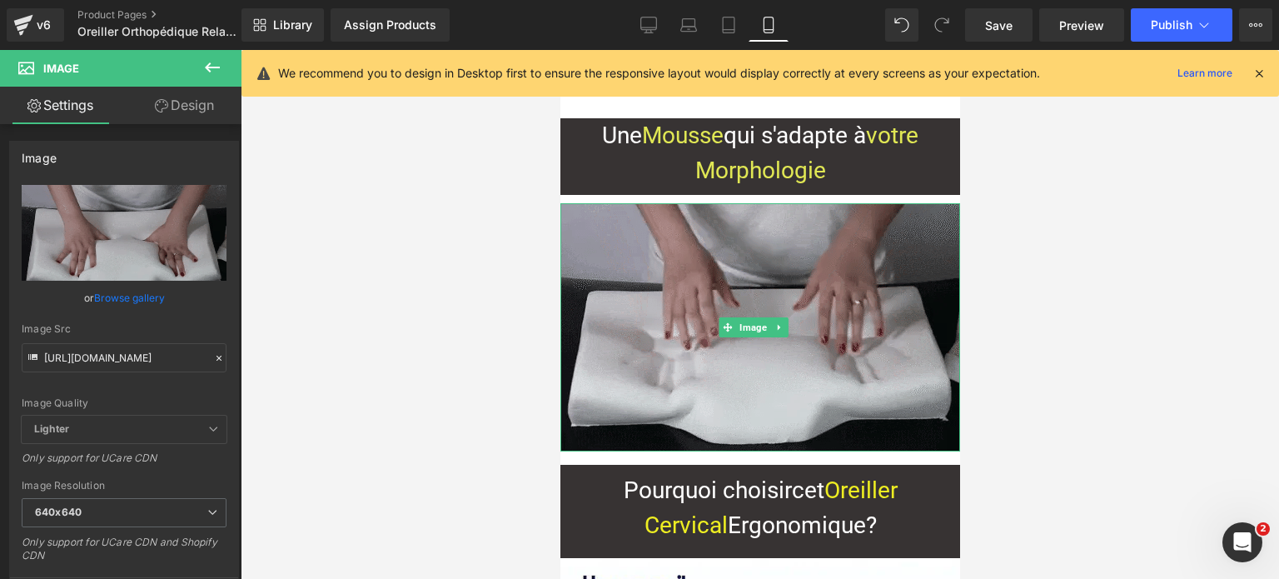
click at [685, 309] on img at bounding box center [760, 327] width 400 height 248
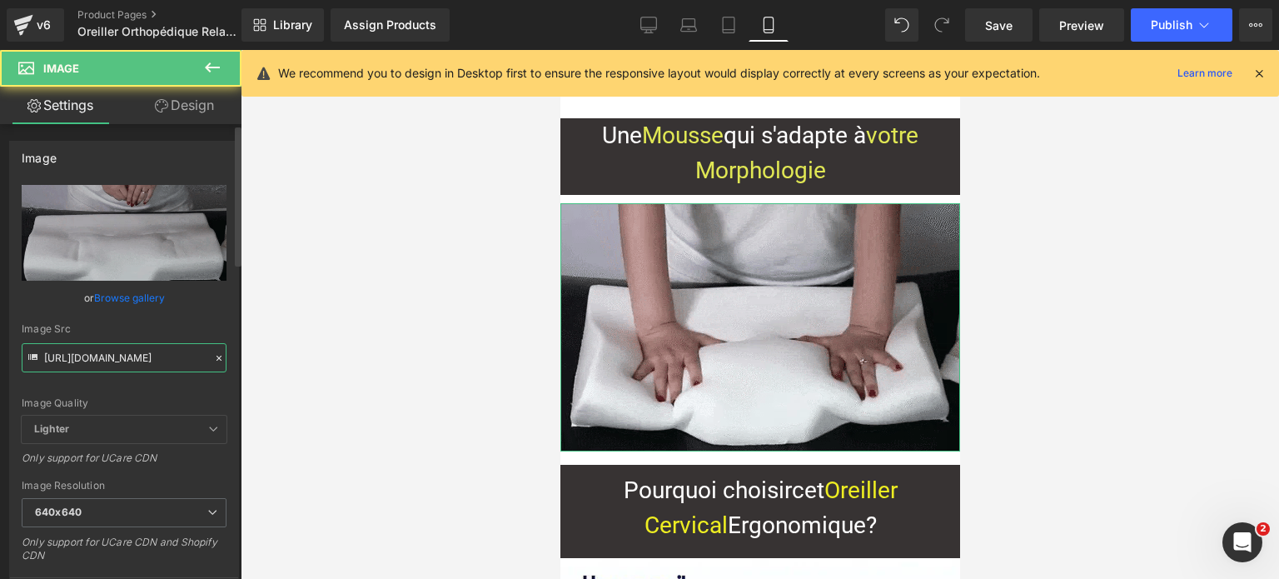
click at [73, 360] on input "[URL][DOMAIN_NAME]" at bounding box center [124, 357] width 205 height 29
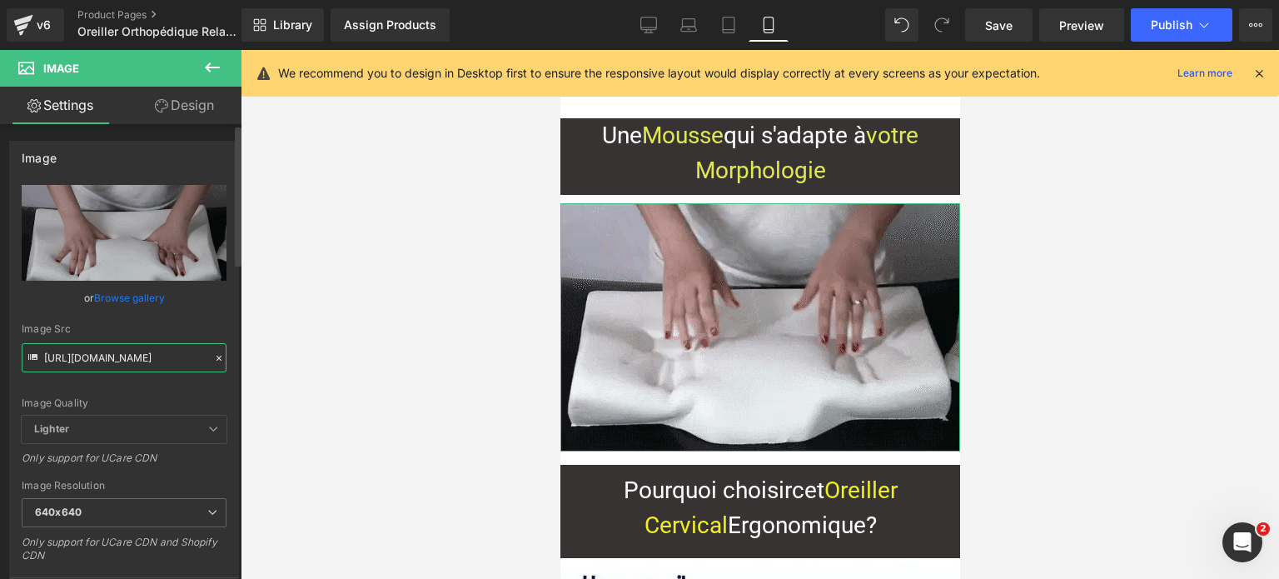
click at [73, 360] on input "[URL][DOMAIN_NAME]" at bounding box center [124, 357] width 205 height 29
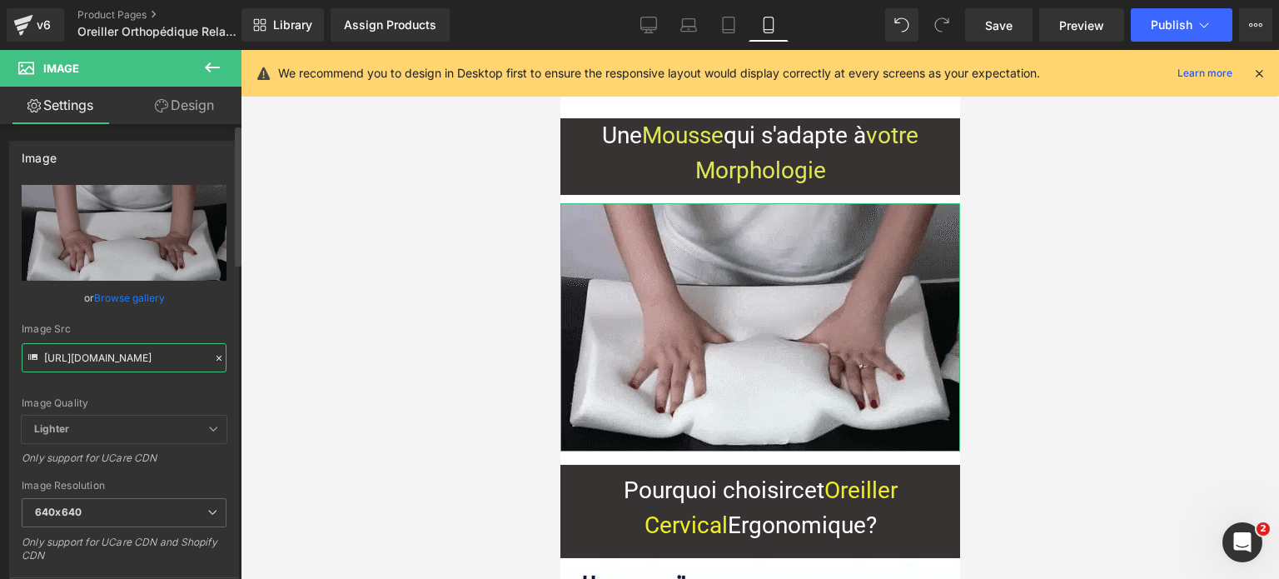
click at [73, 360] on input "[URL][DOMAIN_NAME]" at bounding box center [124, 357] width 205 height 29
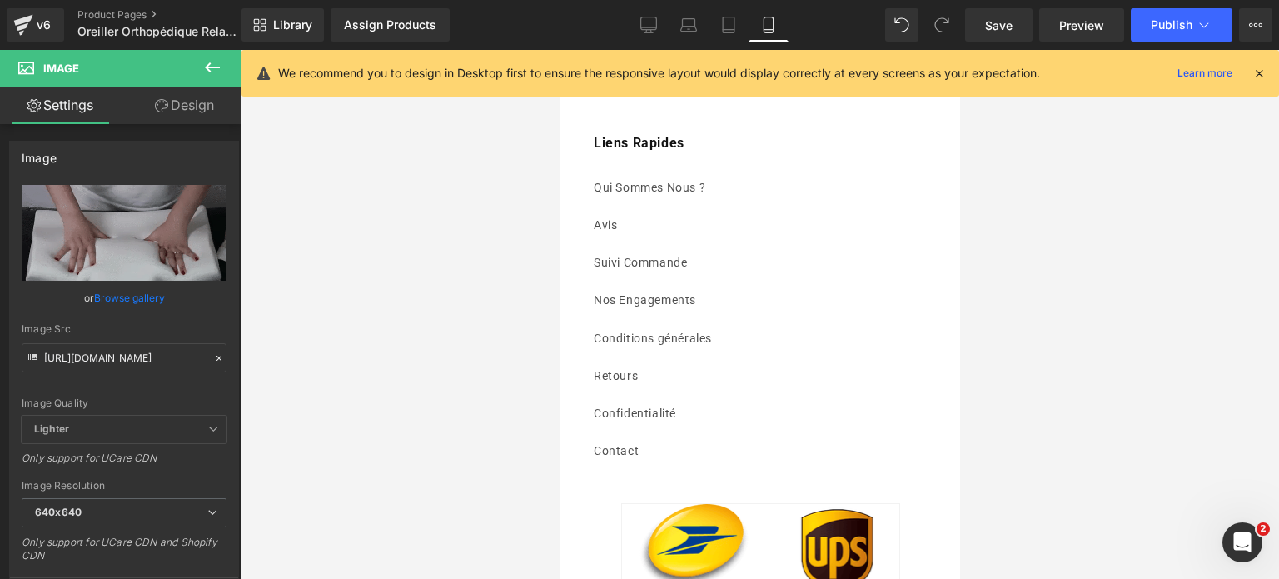
scroll to position [21747, 0]
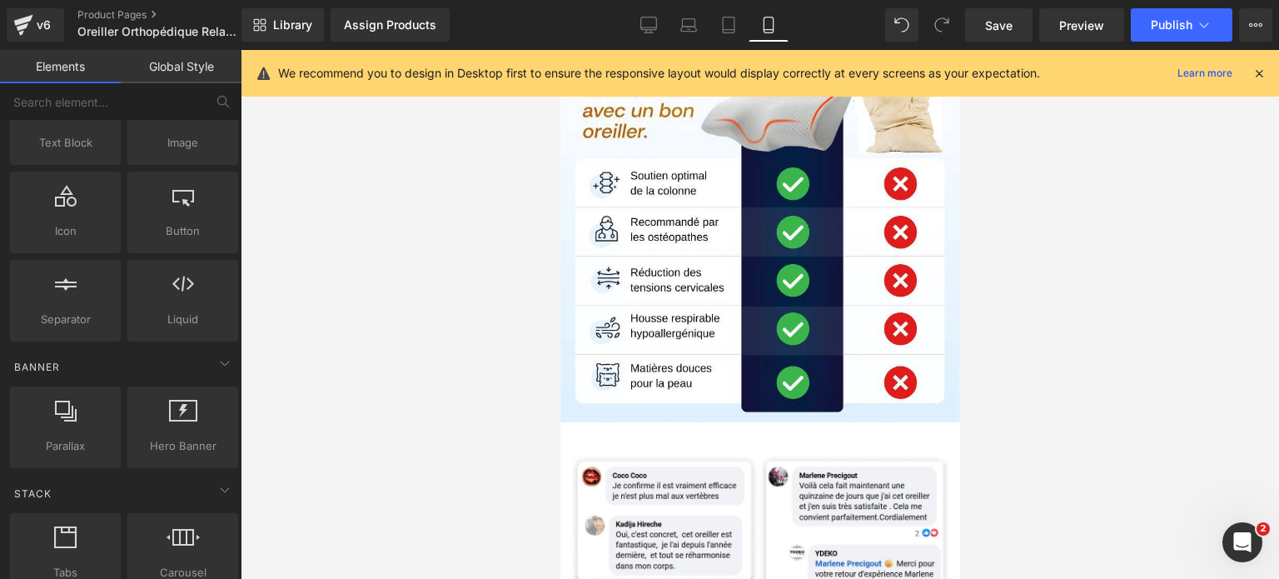
scroll to position [5162, 0]
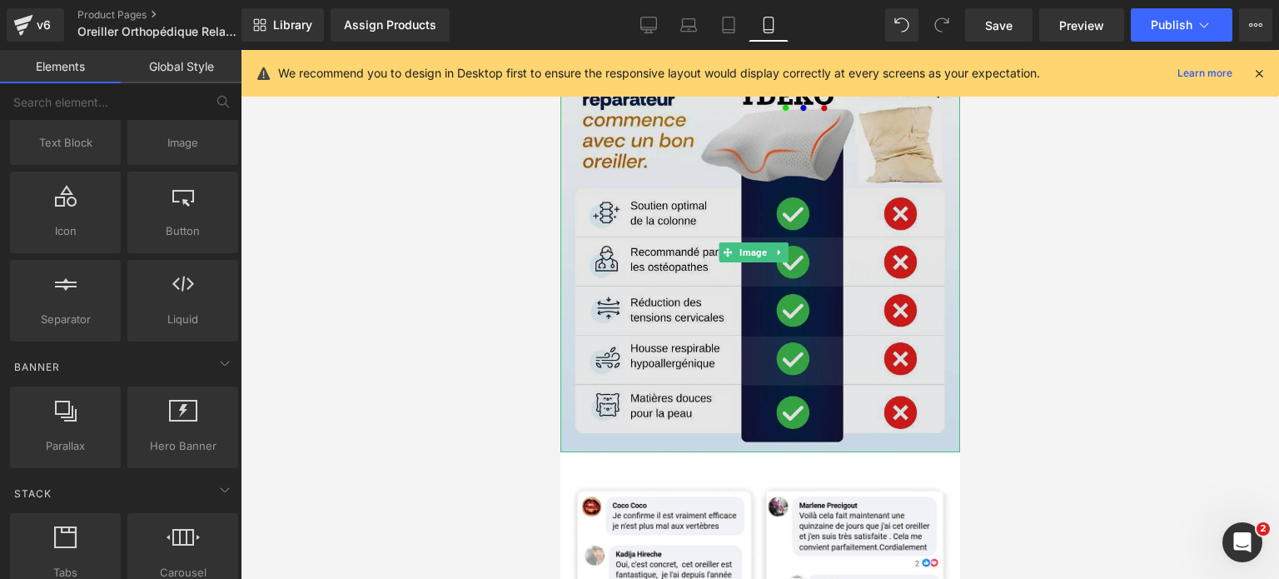
click at [839, 197] on img at bounding box center [760, 252] width 400 height 399
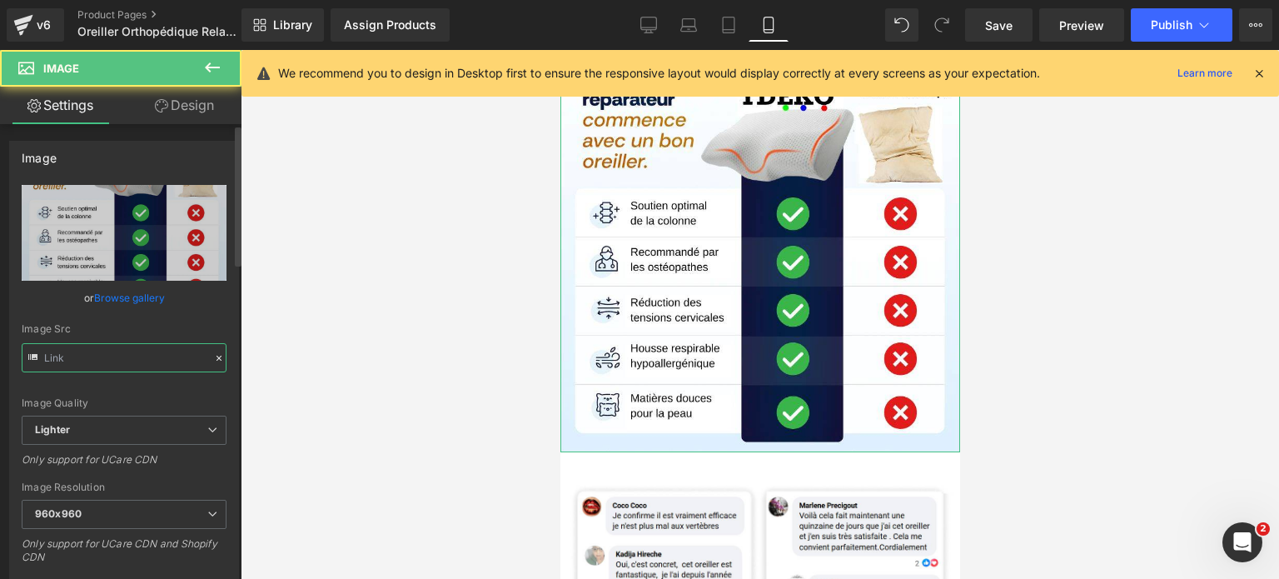
click at [115, 347] on input "text" at bounding box center [124, 357] width 205 height 29
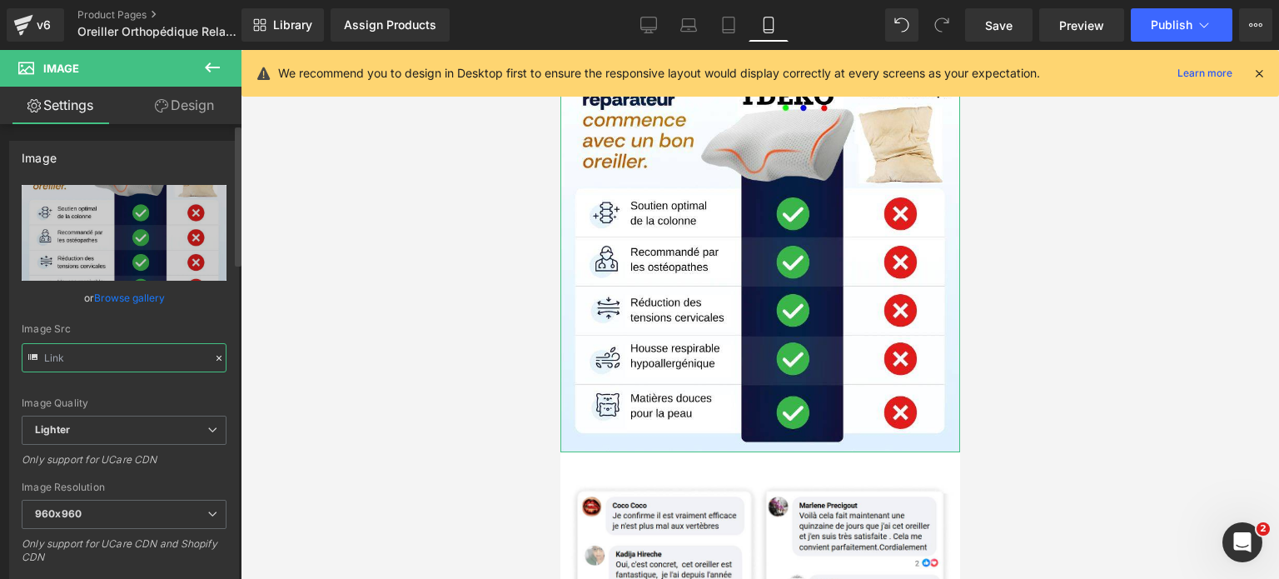
click at [115, 348] on input "text" at bounding box center [124, 357] width 205 height 29
type input "[URL][DOMAIN_NAME]"
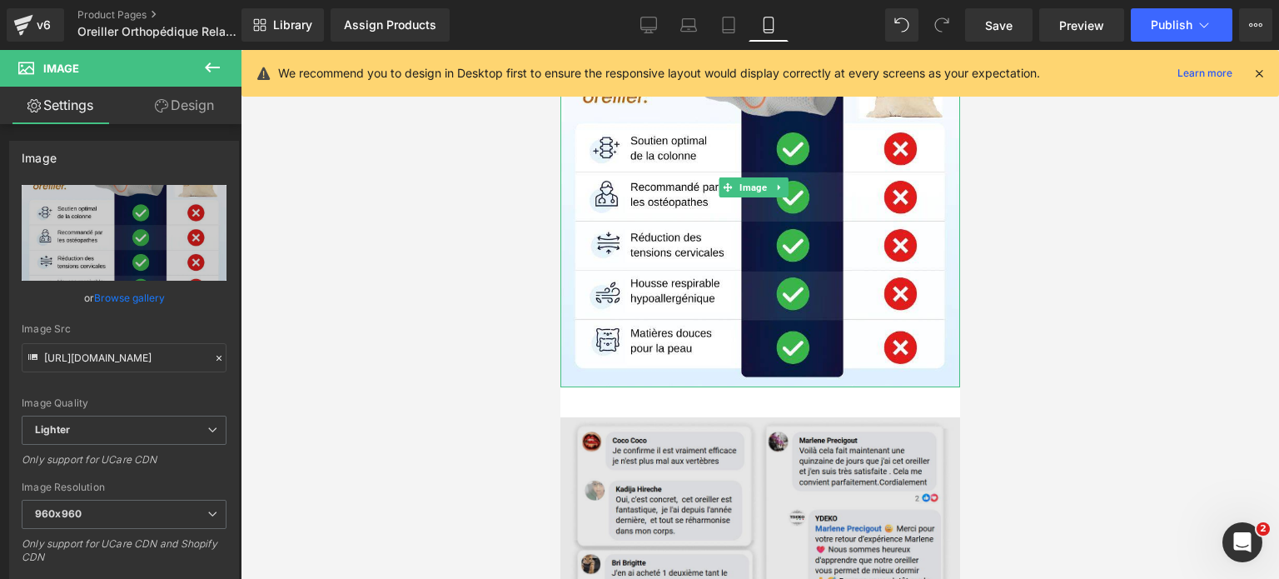
scroll to position [5329, 0]
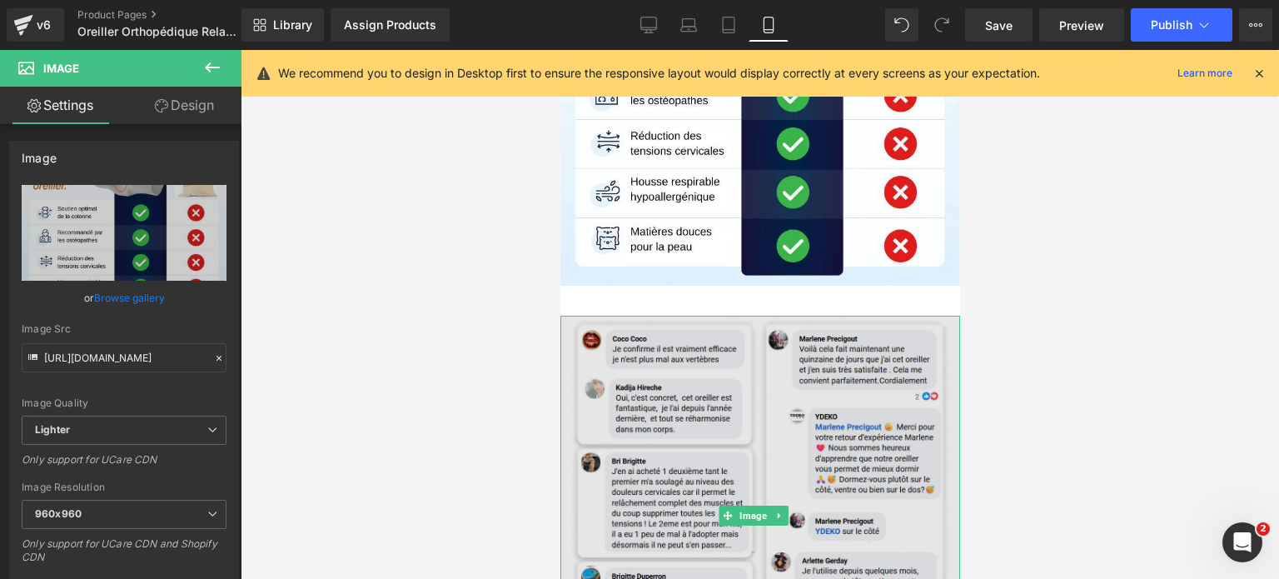
click at [684, 374] on img at bounding box center [760, 516] width 400 height 400
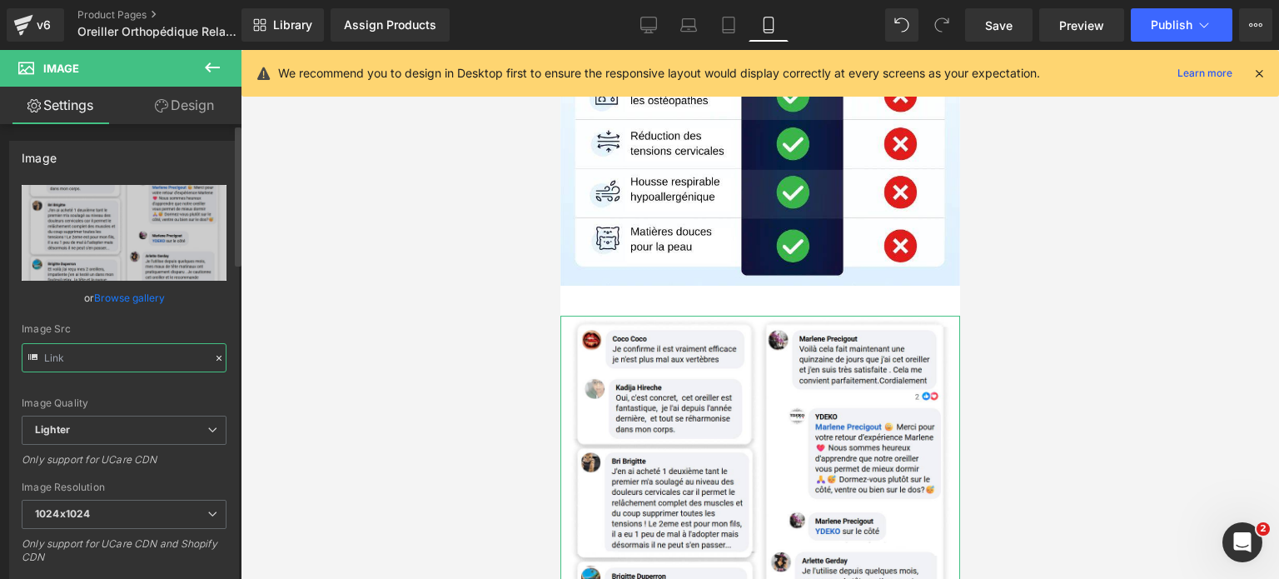
click at [170, 363] on input "text" at bounding box center [124, 357] width 205 height 29
type input "[URL][DOMAIN_NAME]"
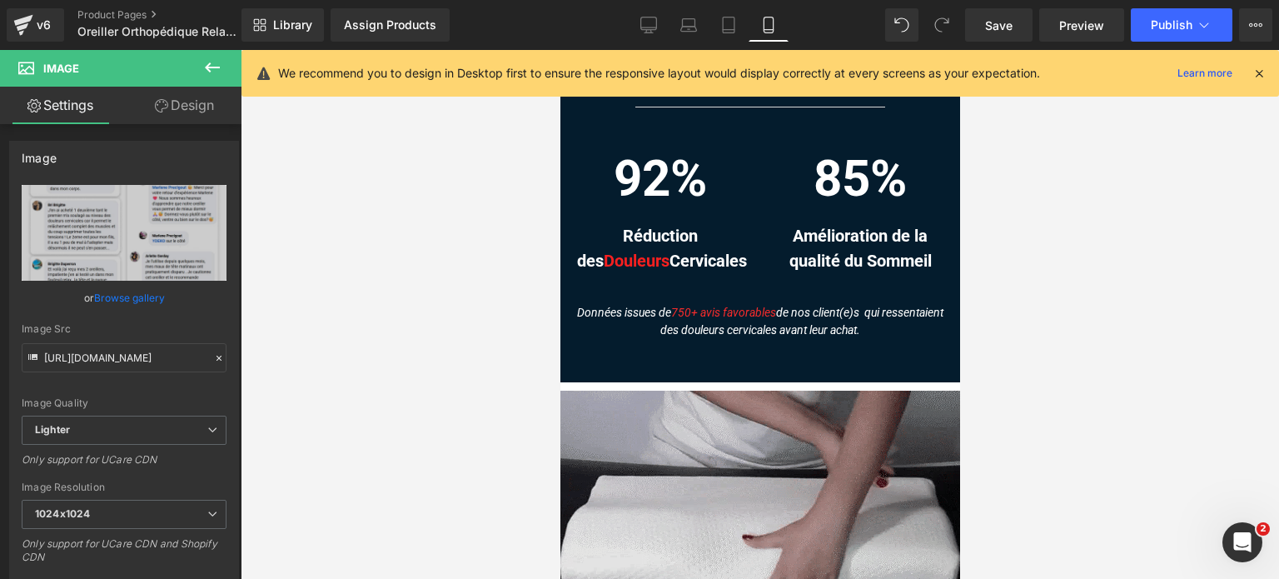
scroll to position [7434, 0]
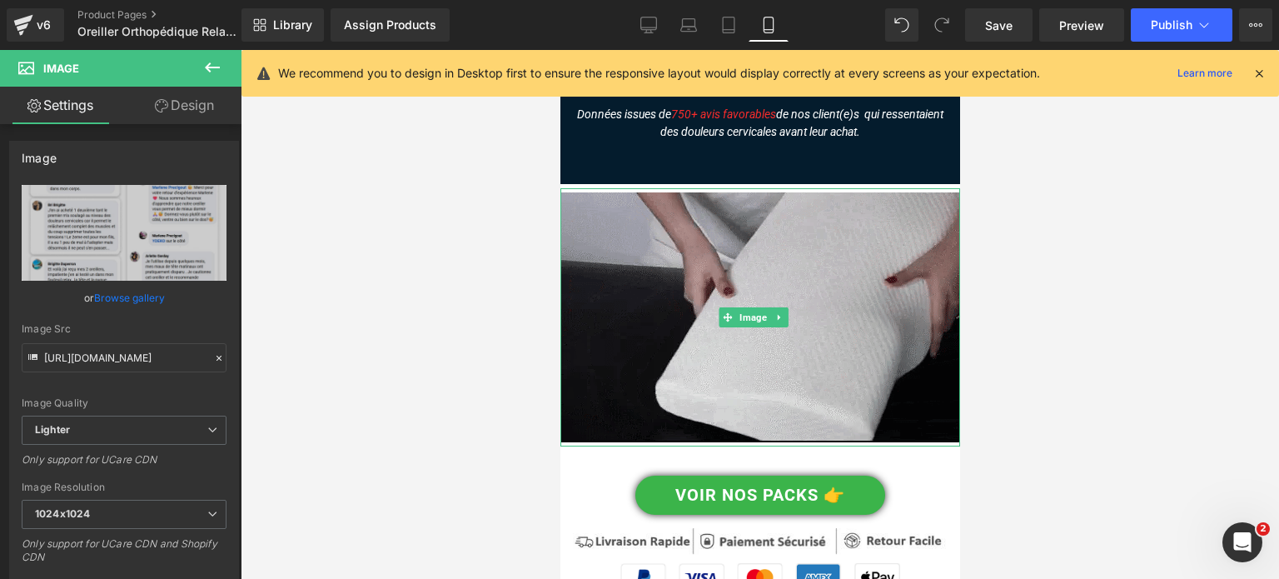
click at [625, 259] on img at bounding box center [760, 317] width 400 height 258
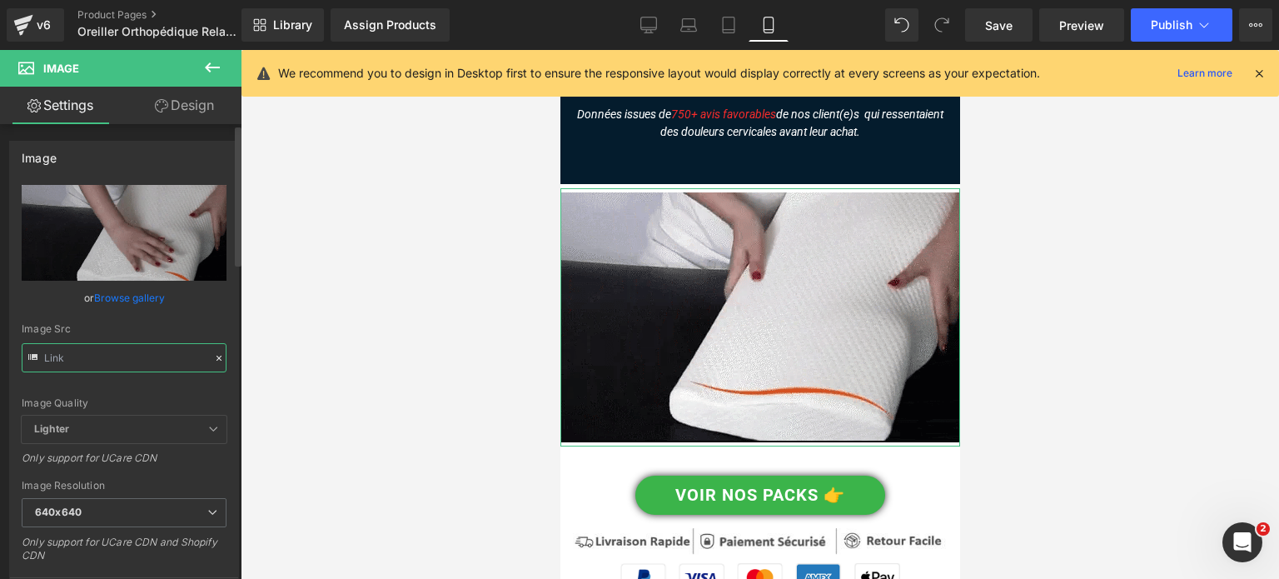
click at [72, 359] on input "text" at bounding box center [124, 357] width 205 height 29
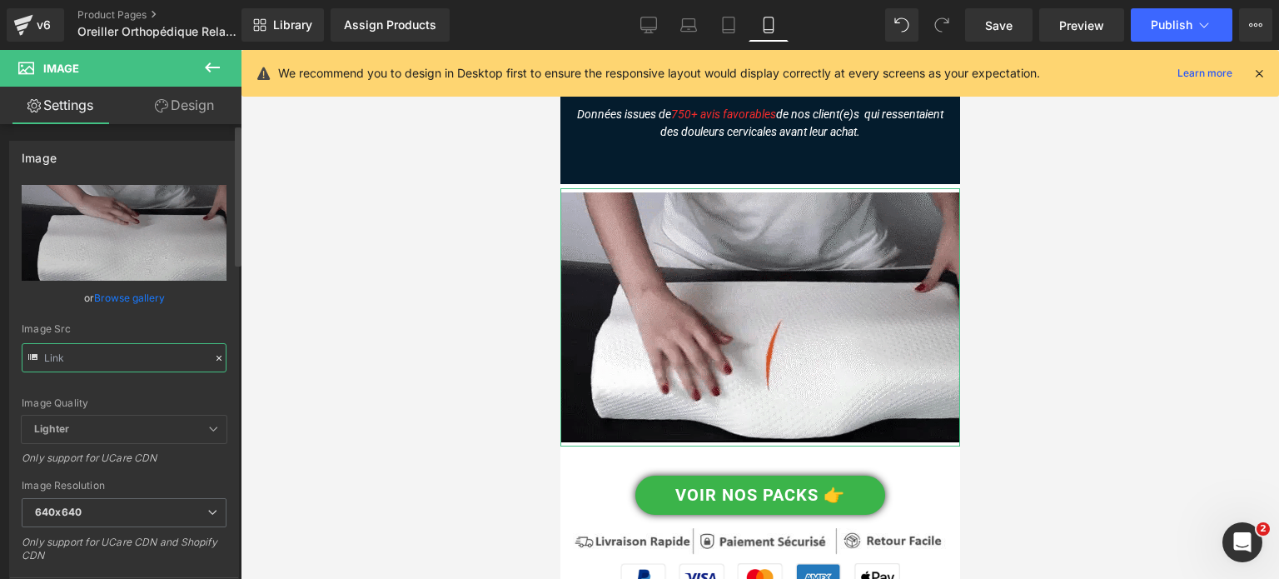
click at [72, 358] on input "text" at bounding box center [124, 357] width 205 height 29
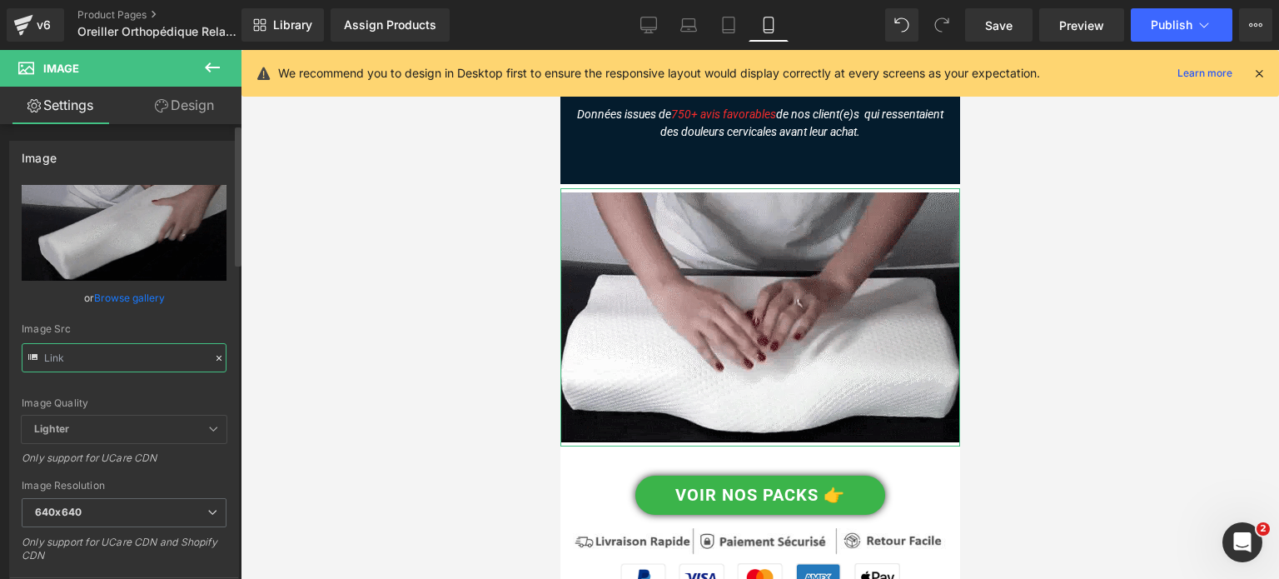
click at [72, 358] on input "text" at bounding box center [124, 357] width 205 height 29
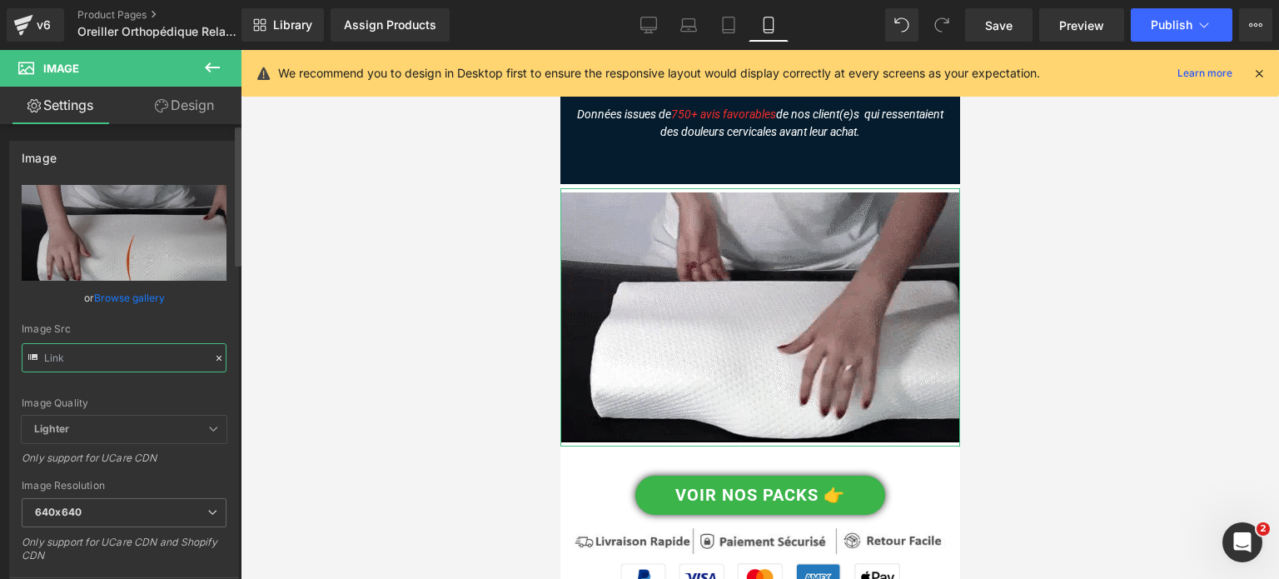
type input "[URL][DOMAIN_NAME]"
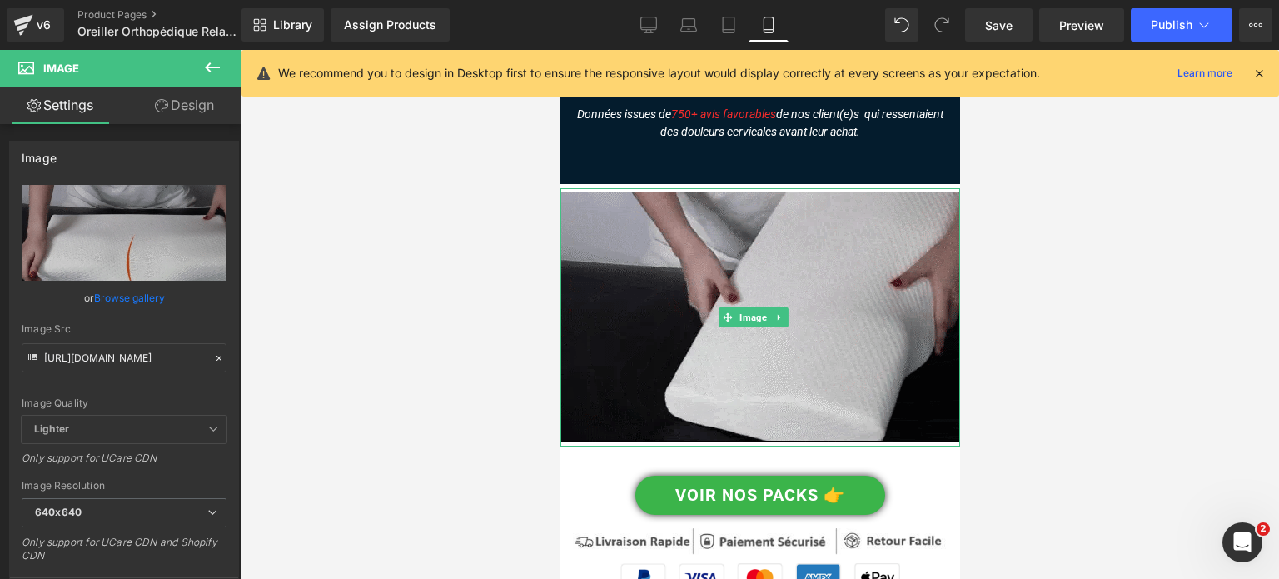
click at [650, 261] on img at bounding box center [760, 317] width 400 height 258
